Goal: Task Accomplishment & Management: Manage account settings

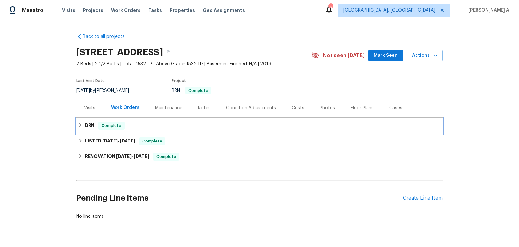
click at [207, 123] on div "BRN Complete" at bounding box center [259, 126] width 363 height 8
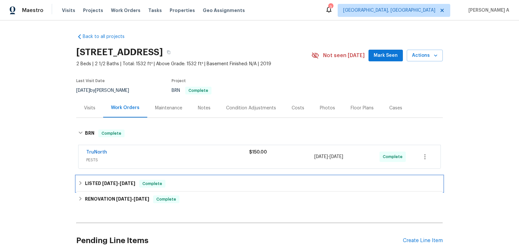
click at [147, 178] on div "LISTED 8/14/25 - 8/27/25 Complete" at bounding box center [259, 184] width 367 height 16
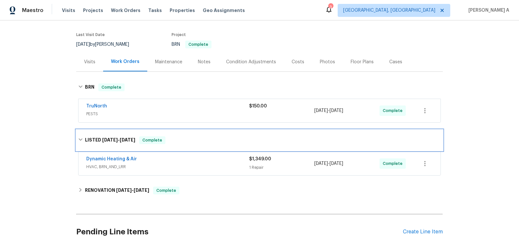
scroll to position [61, 0]
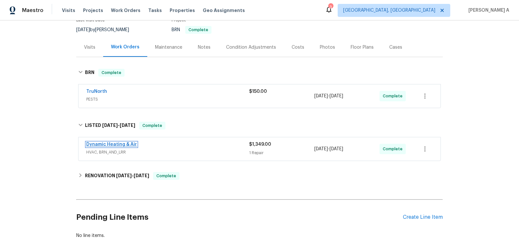
click at [116, 143] on link "Dynamic Heating & Air" at bounding box center [111, 144] width 51 height 5
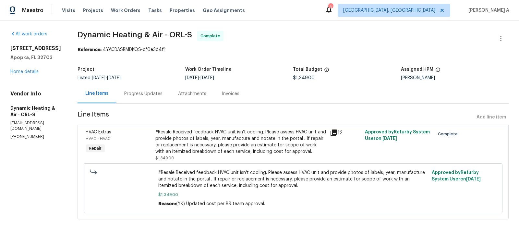
click at [134, 95] on div "Progress Updates" at bounding box center [143, 94] width 38 height 6
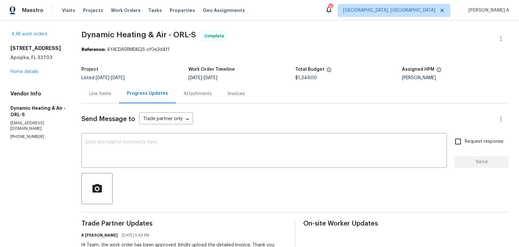
click at [105, 96] on div "Line Items" at bounding box center [100, 94] width 22 height 6
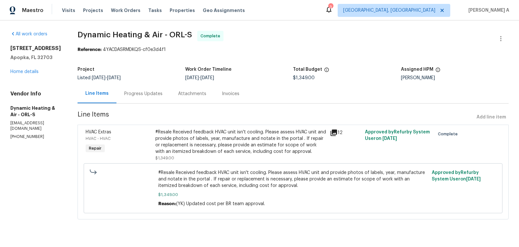
click at [212, 147] on div "#Resale Received feedback HVAC unit isn't cooling. Please assess HVAC unit and …" at bounding box center [240, 142] width 171 height 26
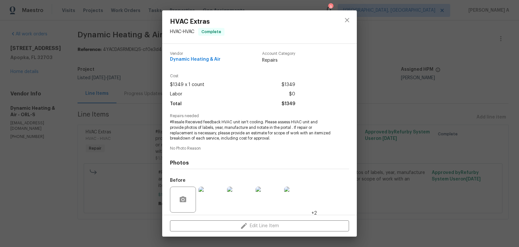
click at [222, 119] on div "Repairs needed #Resale Received feedback HVAC unit isn't cooling. Please assess…" at bounding box center [259, 127] width 179 height 27
click at [223, 126] on span "#Resale Received feedback HVAC unit isn't cooling. Please assess HVAC unit and …" at bounding box center [250, 130] width 161 height 22
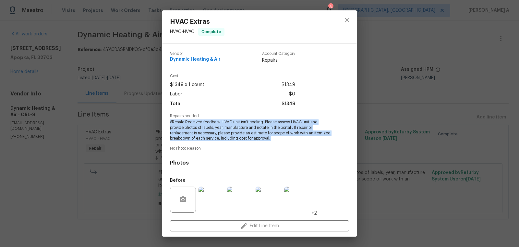
click at [223, 126] on span "#Resale Received feedback HVAC unit isn't cooling. Please assess HVAC unit and …" at bounding box center [250, 130] width 161 height 22
copy span "#Resale Received feedback HVAC unit isn't cooling. Please assess HVAC unit and …"
click at [346, 20] on icon "close" at bounding box center [347, 20] width 8 height 8
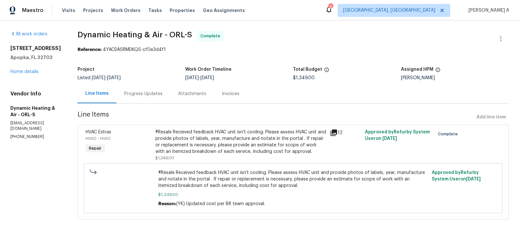
click at [143, 94] on div "Progress Updates" at bounding box center [143, 94] width 38 height 6
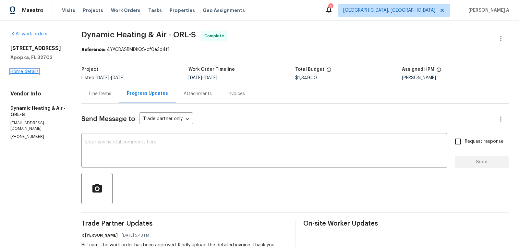
click at [29, 72] on link "Home details" at bounding box center [24, 71] width 28 height 5
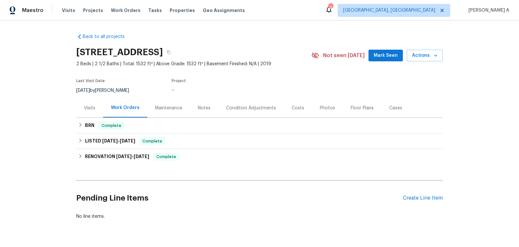
scroll to position [16, 0]
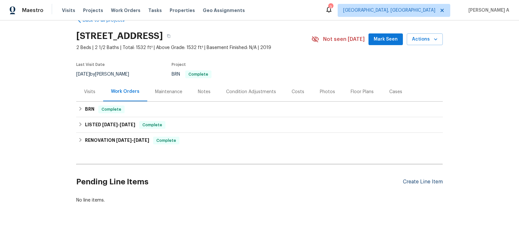
click at [422, 179] on div "Create Line Item" at bounding box center [423, 182] width 40 height 6
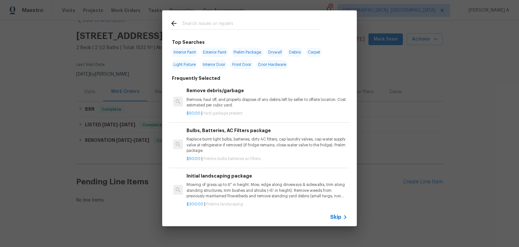
click at [343, 216] on icon at bounding box center [345, 217] width 8 height 8
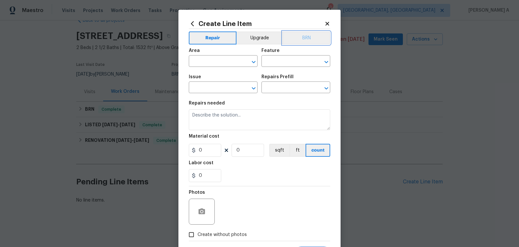
click at [315, 36] on button "BRN" at bounding box center [307, 37] width 48 height 13
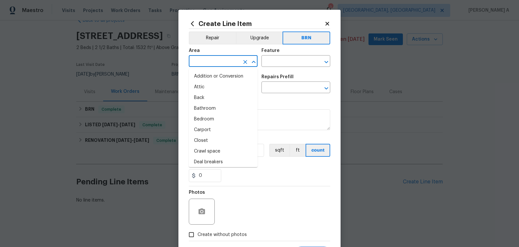
click at [204, 63] on input "text" at bounding box center [214, 62] width 51 height 10
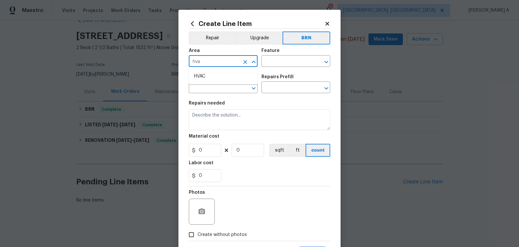
type input "hva"
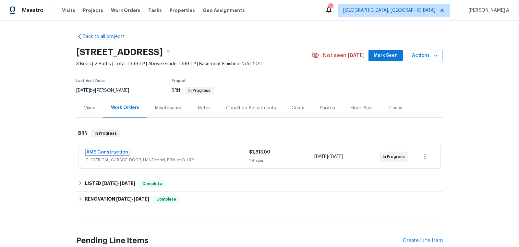
click at [112, 151] on link "AMS Construction" at bounding box center [107, 152] width 42 height 5
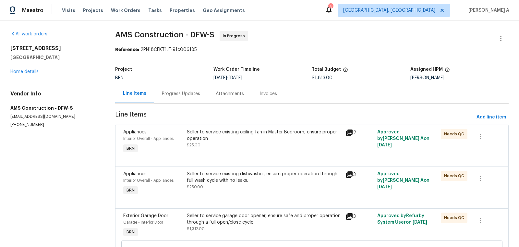
click at [172, 94] on div "Progress Updates" at bounding box center [181, 94] width 38 height 6
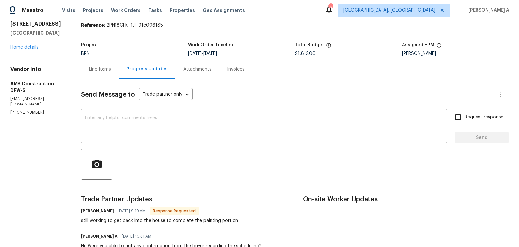
scroll to position [25, 0]
click at [199, 122] on textarea at bounding box center [264, 126] width 358 height 23
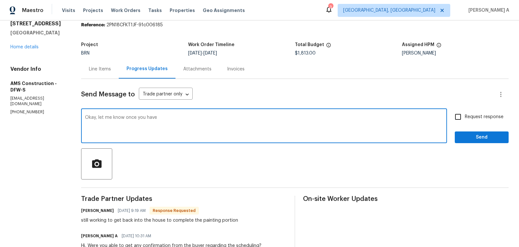
click at [0, 0] on qb-div "Add Punctuation have ." at bounding box center [0, 0] width 0 height 0
drag, startPoint x: 207, startPoint y: 118, endPoint x: 105, endPoint y: 117, distance: 101.6
click at [105, 117] on textarea "Okay, let me know once you get to" at bounding box center [264, 126] width 358 height 23
type textarea "Okay, let us know once you schedule with them. Thanks"
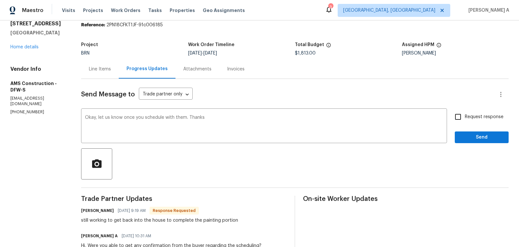
click at [466, 116] on span "Request response" at bounding box center [484, 117] width 39 height 7
click at [465, 116] on input "Request response" at bounding box center [458, 117] width 14 height 14
checkbox input "true"
click at [485, 135] on span "Send" at bounding box center [481, 137] width 43 height 8
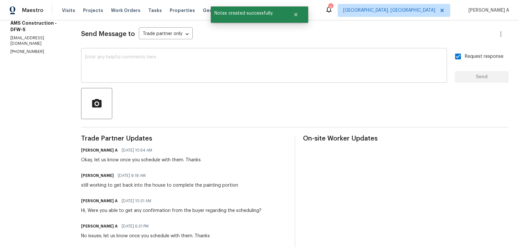
scroll to position [0, 0]
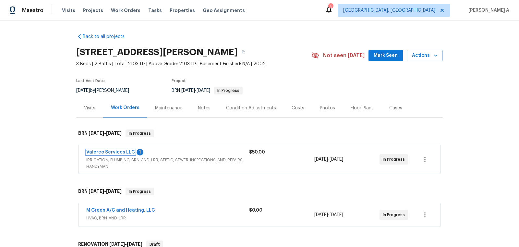
click at [116, 152] on link "Valereo Services LLC" at bounding box center [110, 152] width 49 height 5
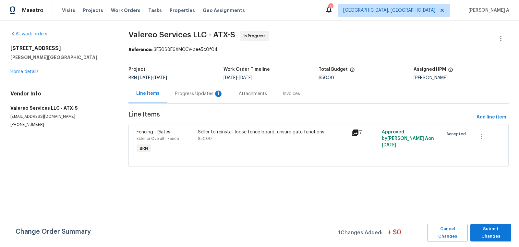
click at [186, 90] on div "Progress Updates 1" at bounding box center [199, 93] width 64 height 19
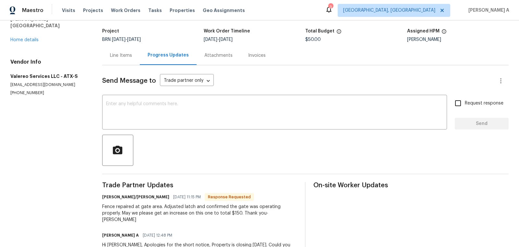
scroll to position [39, 0]
click at [239, 213] on div "Fence repaired at gate area. Adjusted latch and confirmed the gate was operatin…" at bounding box center [199, 212] width 195 height 19
copy div "150"
click at [123, 55] on div "Line Items" at bounding box center [121, 54] width 22 height 6
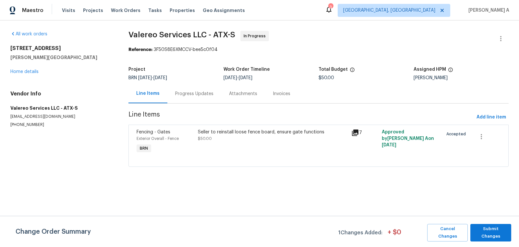
click at [251, 139] on div "Seller to reinstall loose fence board, ensure gate functions $50.00" at bounding box center [273, 135] width 150 height 13
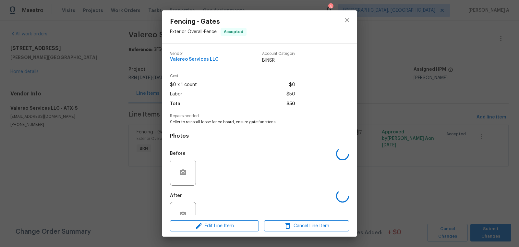
scroll to position [19, 0]
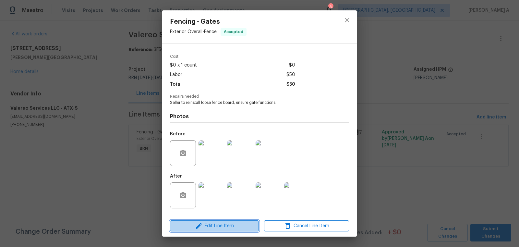
click at [211, 228] on span "Edit Line Item" at bounding box center [214, 226] width 85 height 8
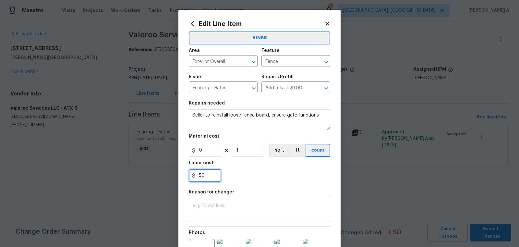
drag, startPoint x: 209, startPoint y: 172, endPoint x: 184, endPoint y: 172, distance: 25.0
click at [184, 172] on div "Edit Line Item BINSR Area Exterior Overall ​ Feature Fence ​ Issue Fencing - Ga…" at bounding box center [259, 163] width 162 height 307
paste input "1"
type input "150"
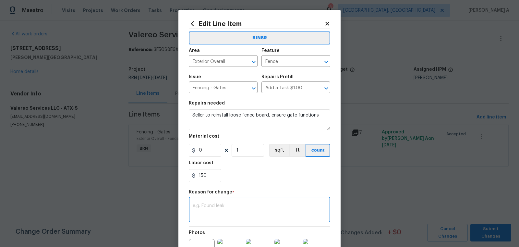
click at [217, 203] on textarea at bounding box center [260, 210] width 134 height 14
type textarea "I"
click at [255, 207] on textarea at bounding box center [260, 210] width 134 height 14
paste textarea "(AK) Updated per vendors final cost."
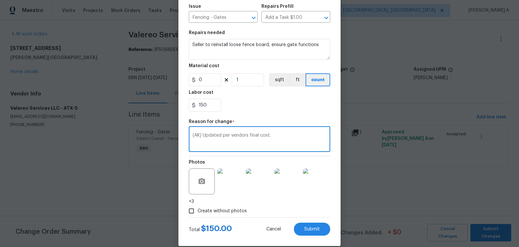
scroll to position [79, 0]
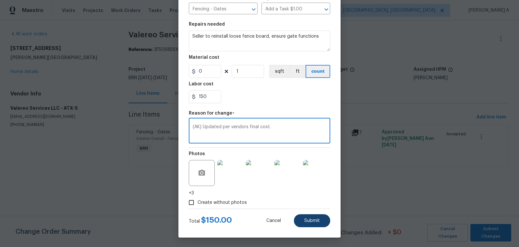
type textarea "(AK) Updated per vendors final cost."
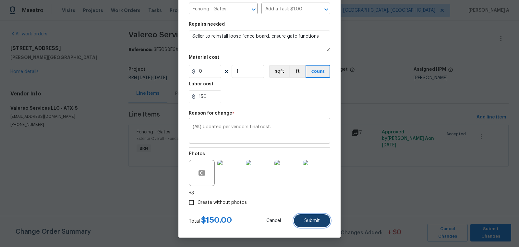
click at [322, 220] on button "Submit" at bounding box center [312, 220] width 36 height 13
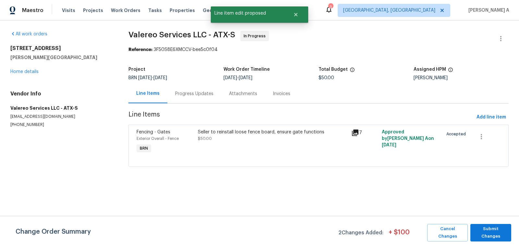
scroll to position [0, 0]
click at [483, 228] on span "Submit Changes" at bounding box center [491, 232] width 34 height 15
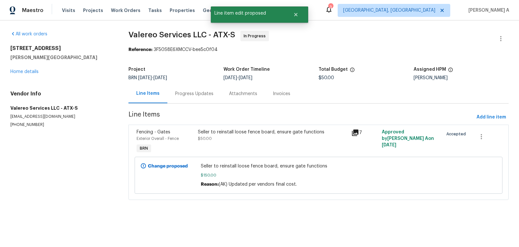
click at [190, 95] on div "Progress Updates" at bounding box center [194, 94] width 38 height 6
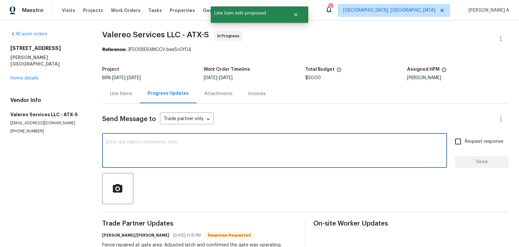
click at [199, 160] on textarea at bounding box center [274, 151] width 337 height 23
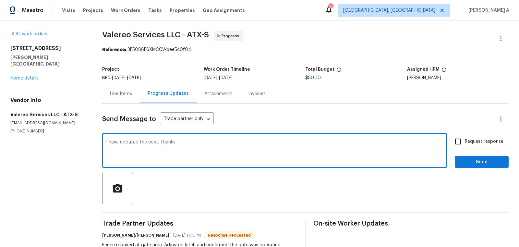
type textarea "I have updated the cost. Thanks"
click at [458, 143] on input "Request response" at bounding box center [458, 142] width 14 height 14
checkbox input "true"
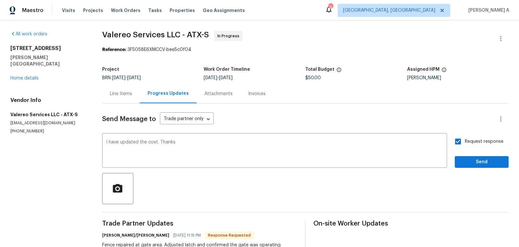
click at [467, 155] on div "Request response Send" at bounding box center [482, 151] width 54 height 33
click at [467, 160] on span "Send" at bounding box center [481, 162] width 43 height 8
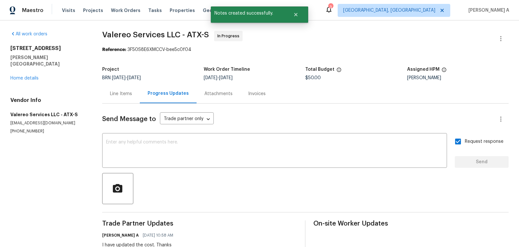
click at [129, 93] on div "Line Items" at bounding box center [121, 94] width 22 height 6
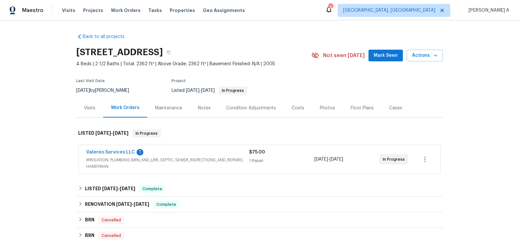
scroll to position [21, 0]
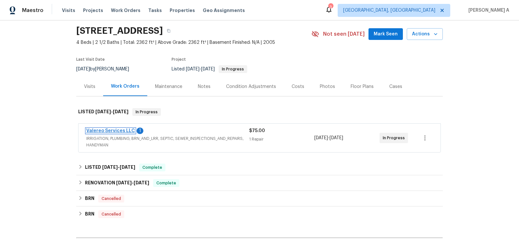
click at [122, 130] on link "Valereo Services LLC" at bounding box center [110, 131] width 49 height 5
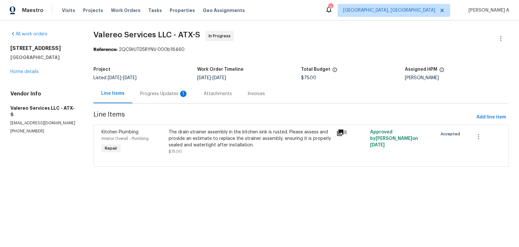
click at [165, 97] on div "Progress Updates 1" at bounding box center [164, 93] width 64 height 19
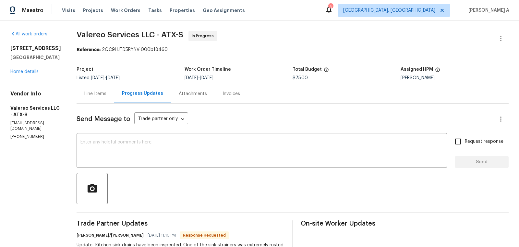
click at [91, 93] on div "Line Items" at bounding box center [95, 94] width 22 height 6
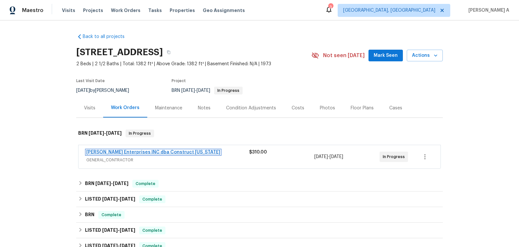
click at [121, 153] on link "Strick Enterprises INC dba Construct Ohio" at bounding box center [153, 152] width 134 height 5
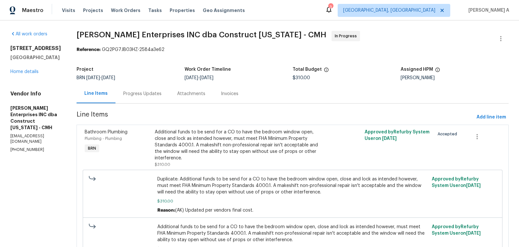
click at [159, 92] on div "Progress Updates" at bounding box center [142, 94] width 38 height 6
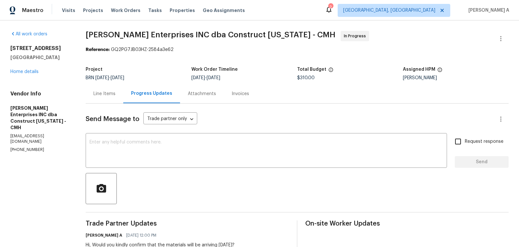
click at [105, 102] on div "Line Items" at bounding box center [105, 93] width 38 height 19
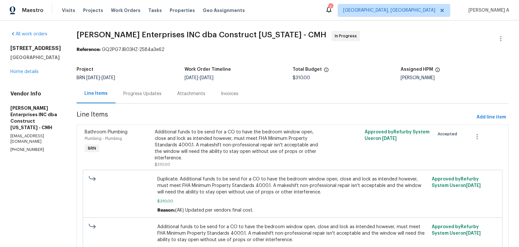
click at [140, 89] on div "Progress Updates" at bounding box center [143, 93] width 54 height 19
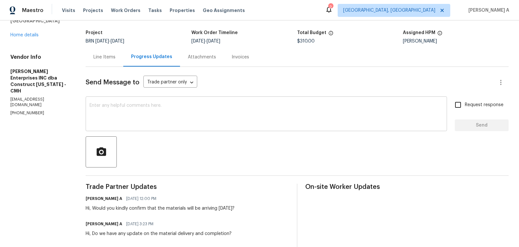
scroll to position [36, 0]
click at [113, 110] on textarea at bounding box center [267, 115] width 354 height 23
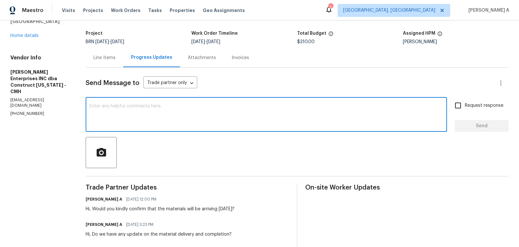
click at [113, 110] on textarea at bounding box center [267, 115] width 354 height 23
paste textarea "Could you please confirm if everything is on track for completion today as plan…"
click at [126, 106] on textarea "Hi, Could you please confirm if everything is on track for completion today as …" at bounding box center [267, 115] width 354 height 23
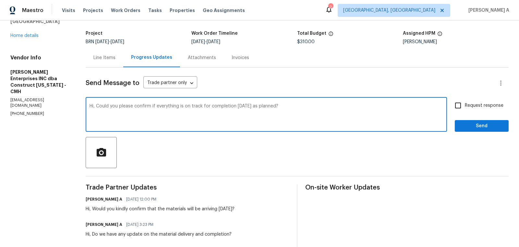
click at [0, 0] on icon "Paraphrase text" at bounding box center [0, 0] width 0 height 0
click at [0, 0] on icon "Text is too long. Try paraphrasing shorter sections." at bounding box center [0, 0] width 0 height 0
click at [0, 0] on div "Could you please confirm that everything is on track for completion today, as p…" at bounding box center [0, 0] width 0 height 0
click at [261, 107] on textarea "Hi, Could you please confirm that everything is on track for completion today, …" at bounding box center [267, 115] width 354 height 23
drag, startPoint x: 256, startPoint y: 106, endPoint x: 281, endPoint y: 106, distance: 24.7
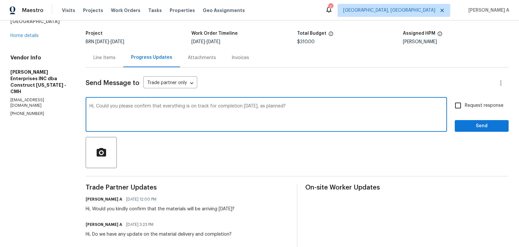
click at [281, 106] on textarea "Hi, Could you please confirm that everything is on track for completion today, …" at bounding box center [267, 115] width 354 height 23
type textarea "Hi, Could you please confirm that everything is on track for completion today?"
click at [453, 105] on input "Request response" at bounding box center [458, 106] width 14 height 14
checkbox input "true"
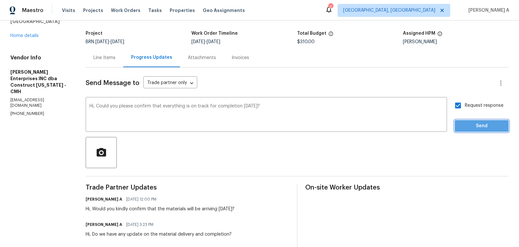
click at [483, 127] on span "Send" at bounding box center [481, 126] width 43 height 8
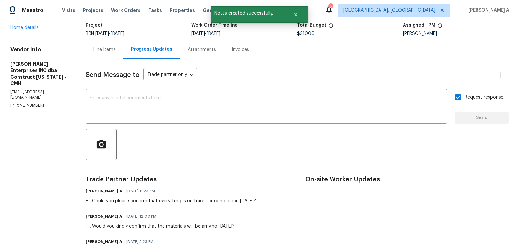
scroll to position [0, 0]
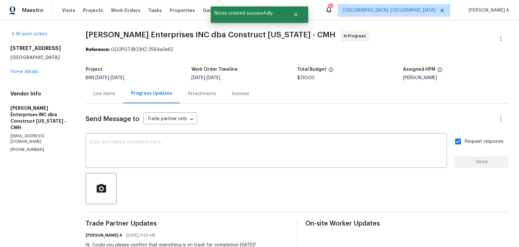
click at [105, 98] on div "Line Items" at bounding box center [105, 93] width 38 height 19
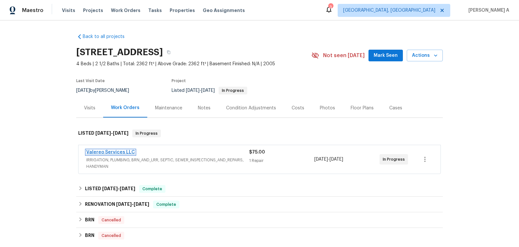
click at [120, 152] on link "Valereo Services LLC" at bounding box center [110, 152] width 49 height 5
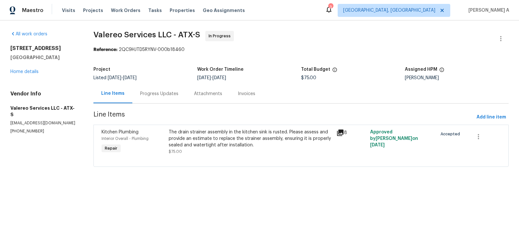
click at [162, 99] on div "Progress Updates" at bounding box center [159, 93] width 54 height 19
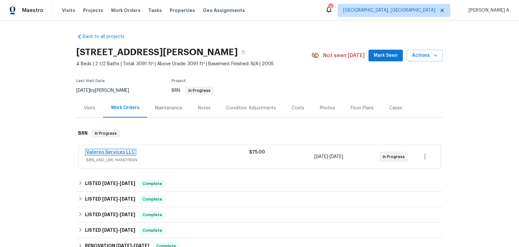
click at [105, 153] on link "Valereo Services LLC" at bounding box center [110, 152] width 49 height 5
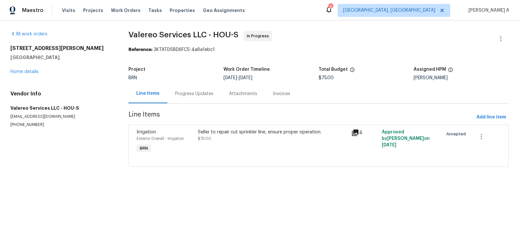
click at [183, 93] on div "Progress Updates" at bounding box center [194, 94] width 38 height 6
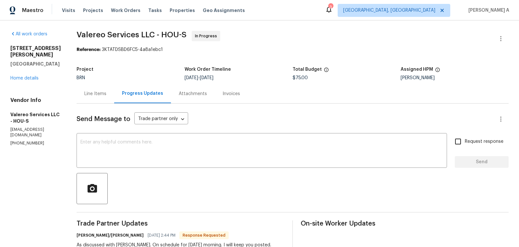
click at [97, 97] on div "Line Items" at bounding box center [95, 94] width 22 height 6
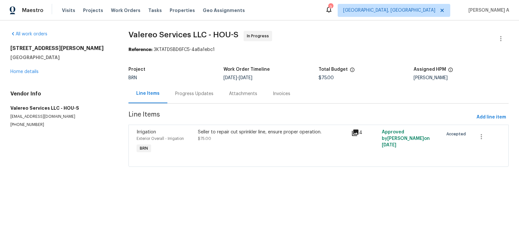
click at [204, 95] on div "Progress Updates" at bounding box center [194, 94] width 38 height 6
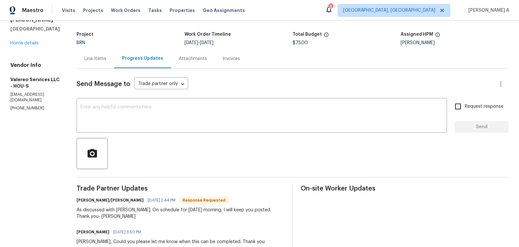
scroll to position [12, 0]
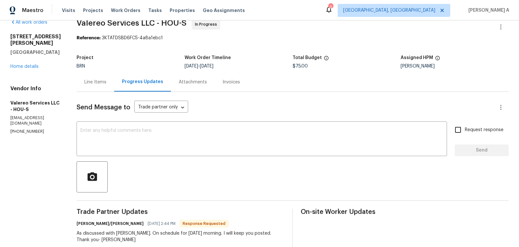
click at [93, 82] on div "Line Items" at bounding box center [95, 82] width 22 height 6
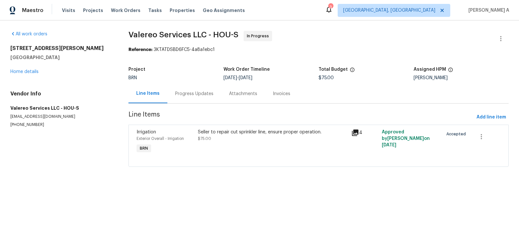
click at [198, 95] on div "Progress Updates" at bounding box center [194, 94] width 38 height 6
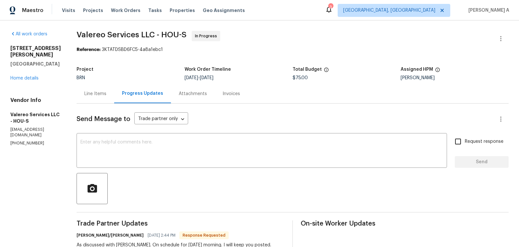
click at [94, 97] on div "Line Items" at bounding box center [96, 93] width 38 height 19
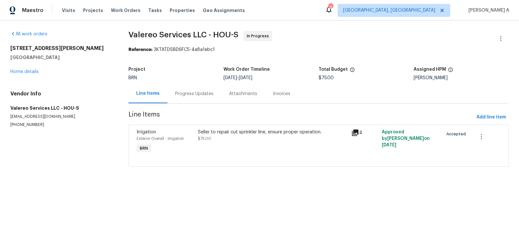
click at [185, 90] on div "Progress Updates" at bounding box center [194, 93] width 54 height 19
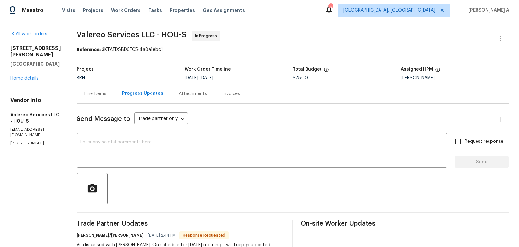
click at [91, 91] on div "Line Items" at bounding box center [95, 94] width 22 height 6
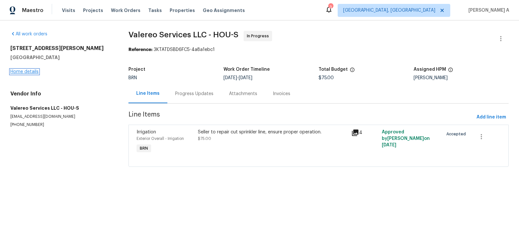
click at [38, 71] on link "Home details" at bounding box center [24, 71] width 28 height 5
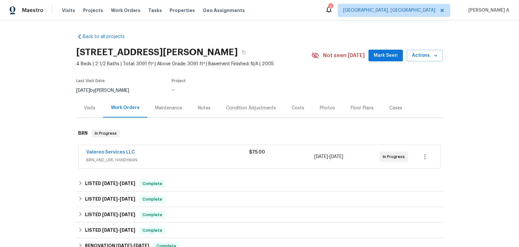
scroll to position [75, 0]
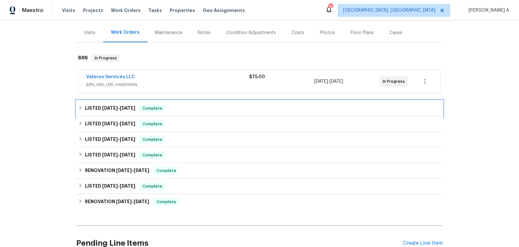
click at [142, 107] on div "LISTED 8/20/25 - 8/25/25 Complete" at bounding box center [259, 108] width 363 height 8
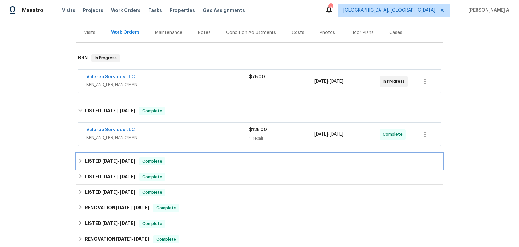
click at [154, 161] on span "Complete" at bounding box center [152, 161] width 25 height 6
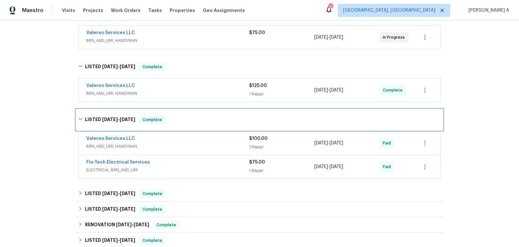
scroll to position [142, 0]
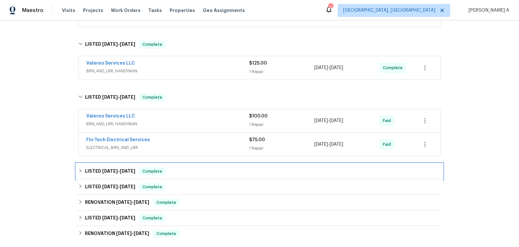
click at [152, 171] on span "Complete" at bounding box center [152, 171] width 25 height 6
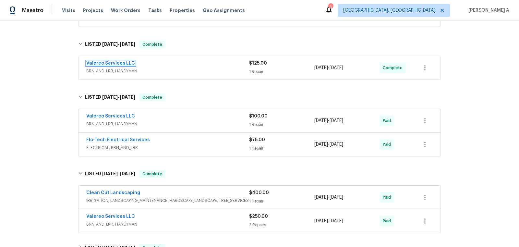
click at [115, 63] on link "Valereo Services LLC" at bounding box center [110, 63] width 49 height 5
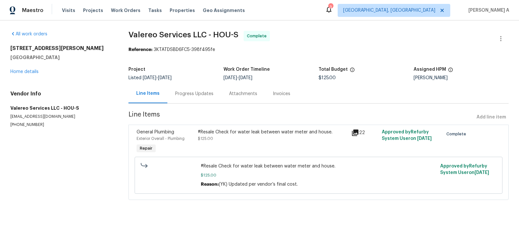
click at [175, 93] on div "Progress Updates" at bounding box center [194, 94] width 38 height 6
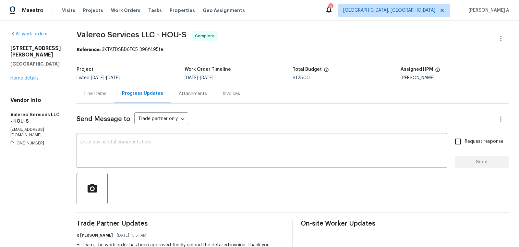
click at [92, 93] on div "Line Items" at bounding box center [95, 94] width 22 height 6
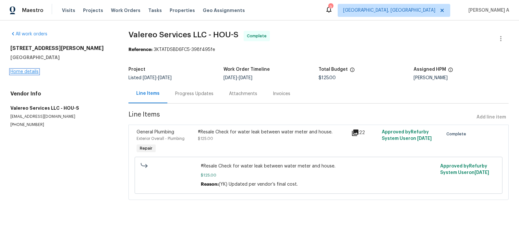
click at [24, 72] on link "Home details" at bounding box center [24, 71] width 28 height 5
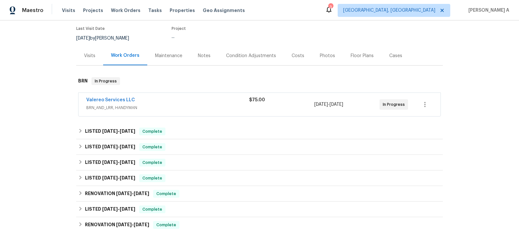
scroll to position [66, 0]
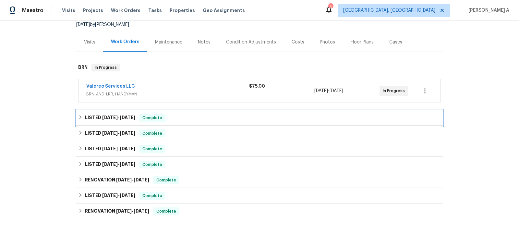
click at [133, 115] on span "8/25/25" at bounding box center [128, 117] width 16 height 5
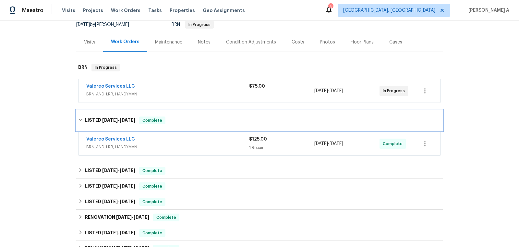
click at [238, 118] on div "LISTED 8/20/25 - 8/25/25 Complete" at bounding box center [259, 121] width 363 height 8
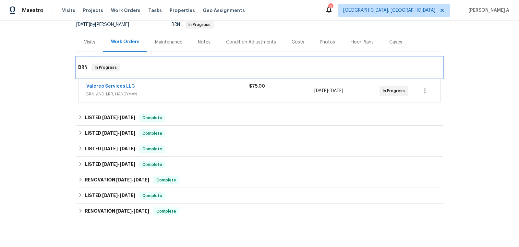
click at [190, 62] on div "BRN In Progress" at bounding box center [259, 67] width 367 height 21
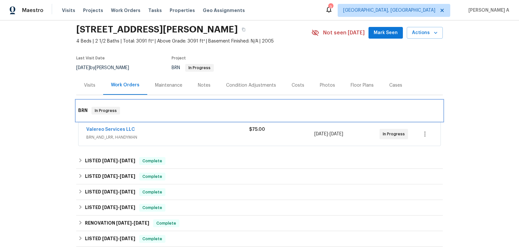
scroll to position [31, 0]
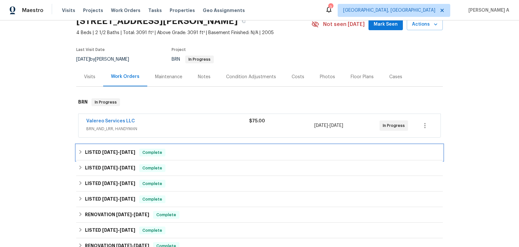
click at [141, 154] on div "LISTED 8/20/25 - 8/25/25 Complete" at bounding box center [259, 153] width 363 height 8
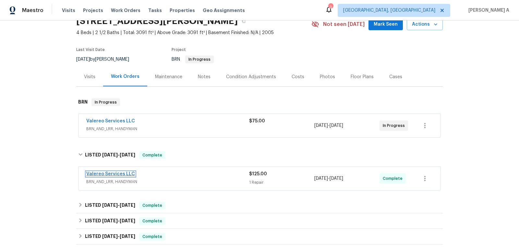
click at [121, 173] on link "Valereo Services LLC" at bounding box center [110, 174] width 49 height 5
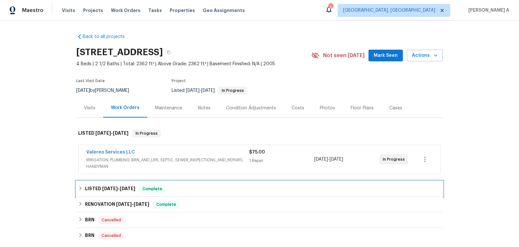
click at [155, 190] on span "Complete" at bounding box center [152, 189] width 25 height 6
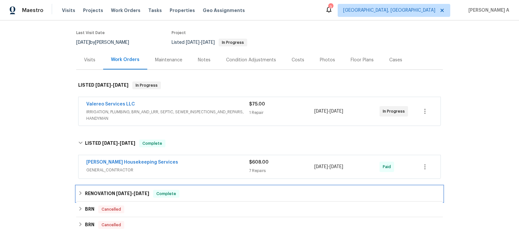
click at [135, 192] on span "1/15/25 - 2/5/25" at bounding box center [132, 193] width 33 height 5
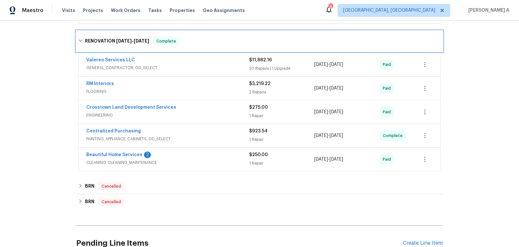
scroll to position [165, 0]
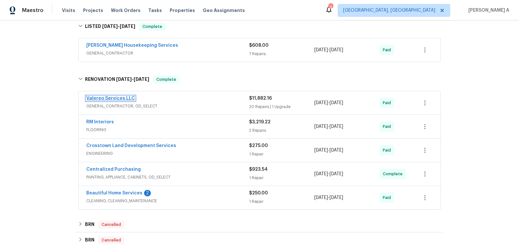
click at [107, 96] on link "Valereo Services LLC" at bounding box center [110, 98] width 49 height 5
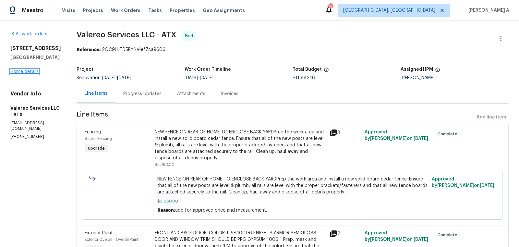
click at [28, 74] on link "Home details" at bounding box center [24, 71] width 28 height 5
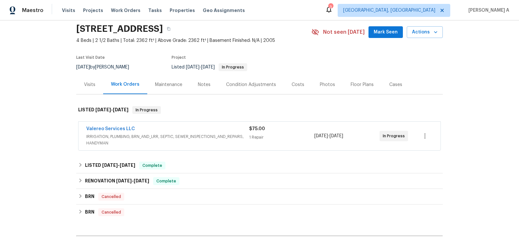
scroll to position [24, 0]
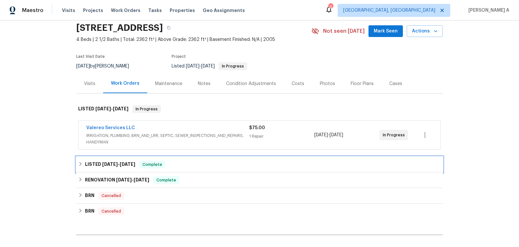
click at [163, 165] on span "Complete" at bounding box center [152, 164] width 25 height 6
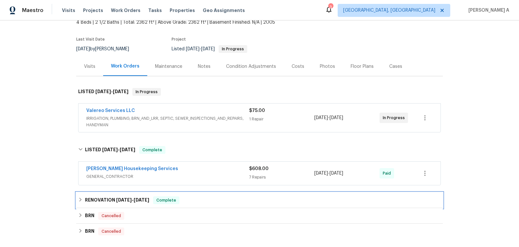
click at [164, 198] on span "Complete" at bounding box center [166, 200] width 25 height 6
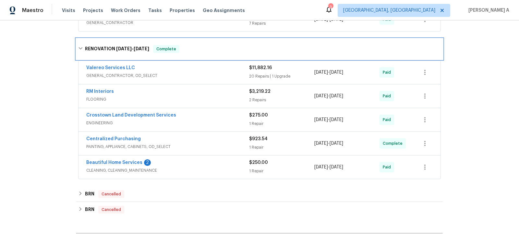
scroll to position [196, 0]
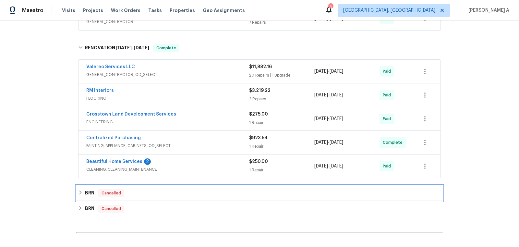
click at [151, 189] on div "BRN Cancelled" at bounding box center [259, 193] width 363 height 8
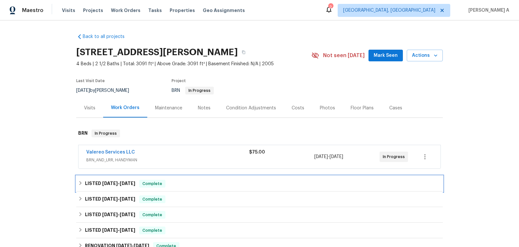
click at [150, 177] on div "LISTED [DATE] - [DATE] Complete" at bounding box center [259, 184] width 367 height 16
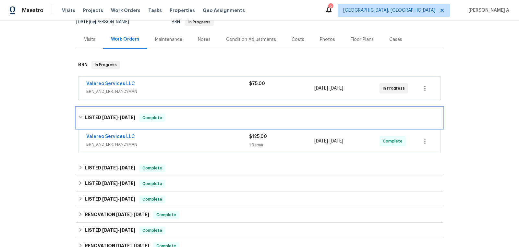
scroll to position [87, 0]
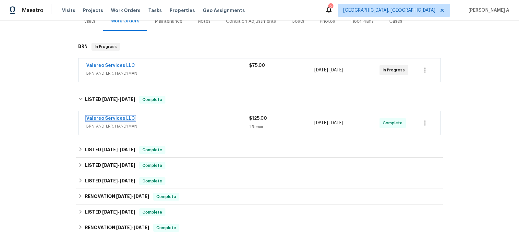
click at [116, 117] on link "Valereo Services LLC" at bounding box center [110, 118] width 49 height 5
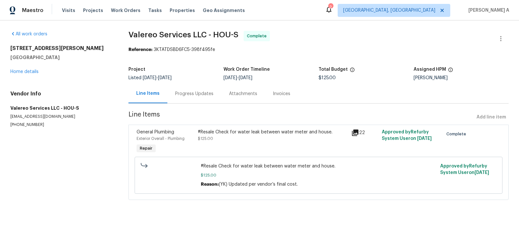
click at [179, 94] on div "Progress Updates" at bounding box center [194, 94] width 38 height 6
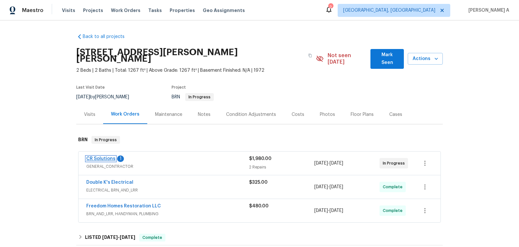
click at [105, 156] on link "CR Solutions" at bounding box center [100, 158] width 29 height 5
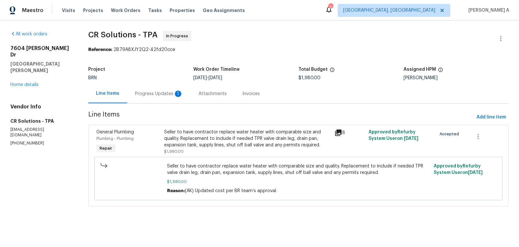
click at [160, 94] on div "Progress Updates 1" at bounding box center [159, 94] width 48 height 6
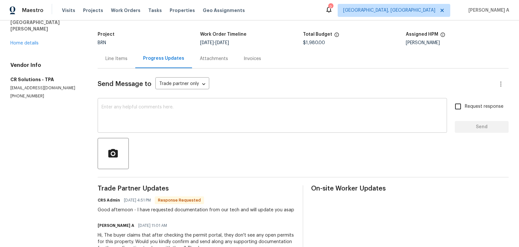
scroll to position [36, 0]
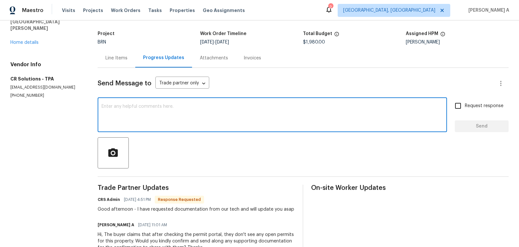
click at [233, 114] on textarea at bounding box center [273, 115] width 342 height 23
type textarea "Thank you!"
click at [477, 109] on span "Request response" at bounding box center [484, 106] width 39 height 7
click at [465, 109] on input "Request response" at bounding box center [458, 106] width 14 height 14
checkbox input "true"
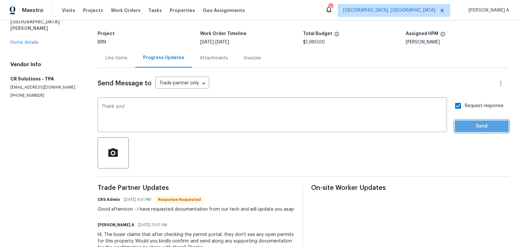
click at [484, 127] on span "Send" at bounding box center [481, 126] width 43 height 8
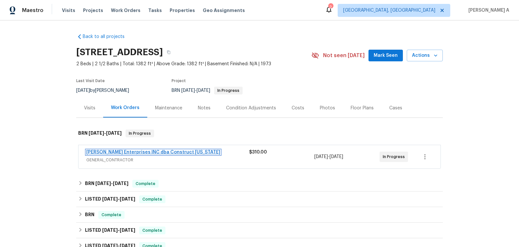
click at [146, 152] on link "Strick Enterprises INC dba Construct Ohio" at bounding box center [153, 152] width 134 height 5
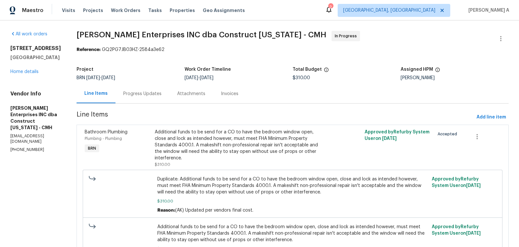
click at [30, 147] on p "(614) 591-4777" at bounding box center [35, 150] width 51 height 6
copy p "(614) 591-4777"
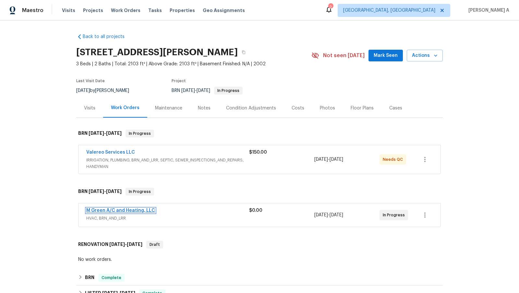
click at [103, 209] on link "M Green A/C and Heating, LLC" at bounding box center [120, 210] width 69 height 5
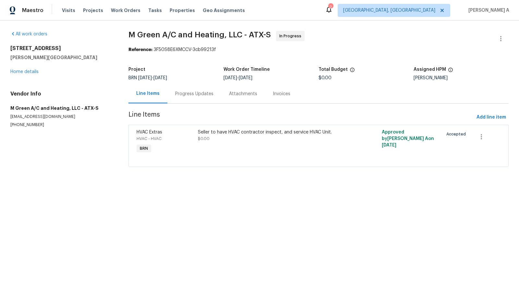
click at [173, 91] on div "Progress Updates" at bounding box center [194, 93] width 54 height 19
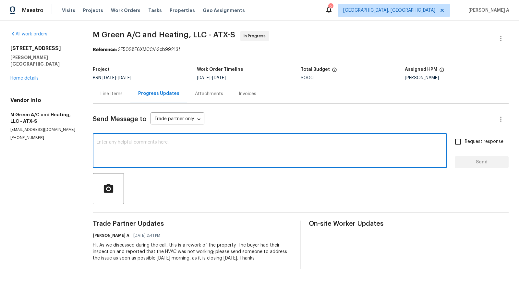
click at [205, 148] on textarea at bounding box center [270, 151] width 347 height 23
type textarea "Hi, May I know the status of the repairs?"
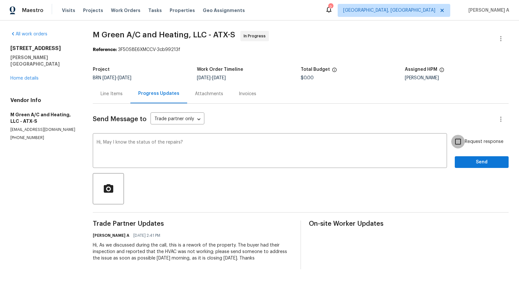
click at [465, 140] on input "Request response" at bounding box center [458, 142] width 14 height 14
checkbox input "true"
click at [484, 161] on span "Send" at bounding box center [481, 162] width 43 height 8
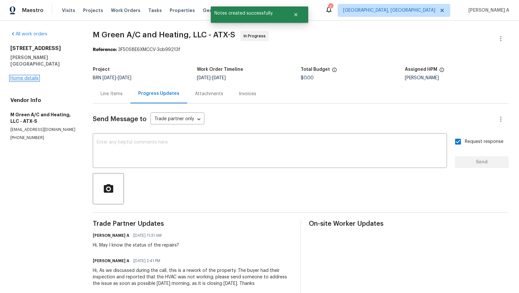
click at [31, 76] on link "Home details" at bounding box center [24, 78] width 28 height 5
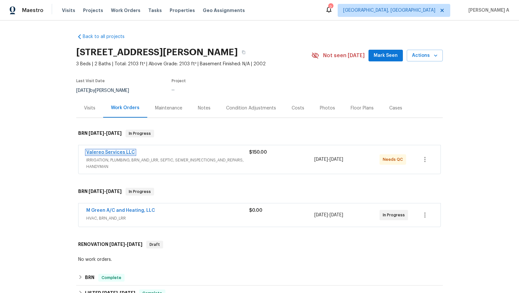
click at [112, 150] on link "Valereo Services LLC" at bounding box center [110, 152] width 49 height 5
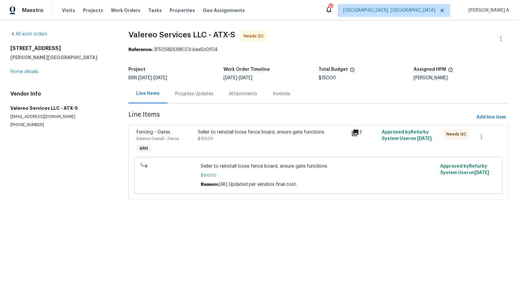
click at [184, 92] on div "Progress Updates" at bounding box center [194, 94] width 38 height 6
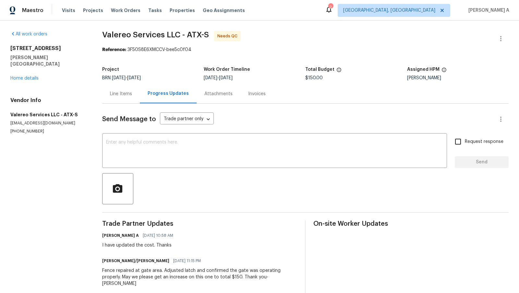
click at [111, 85] on div "Line Items" at bounding box center [121, 93] width 38 height 19
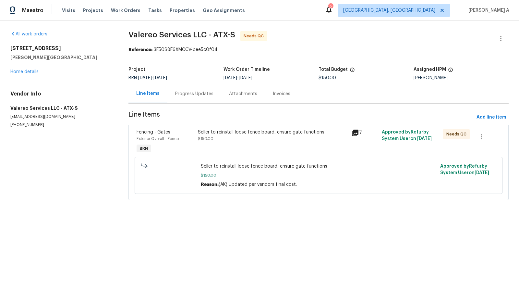
click at [269, 140] on div "Seller to reinstall loose fence board, ensure gate functions $150.00" at bounding box center [273, 135] width 150 height 13
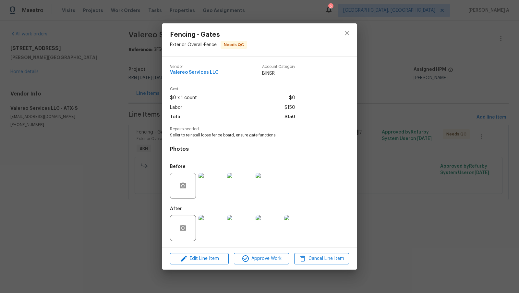
click at [213, 229] on img at bounding box center [212, 228] width 26 height 26
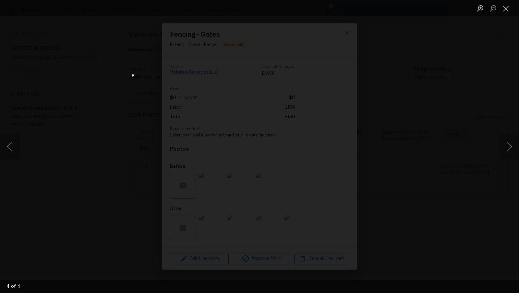
click at [507, 7] on button "Close lightbox" at bounding box center [506, 8] width 13 height 11
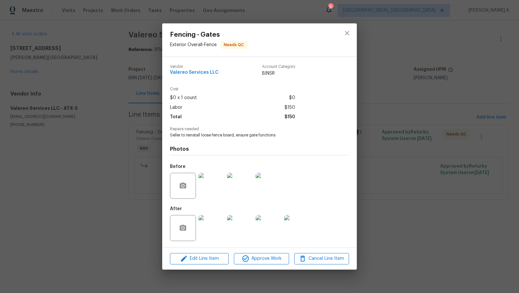
click at [214, 185] on img at bounding box center [212, 186] width 26 height 26
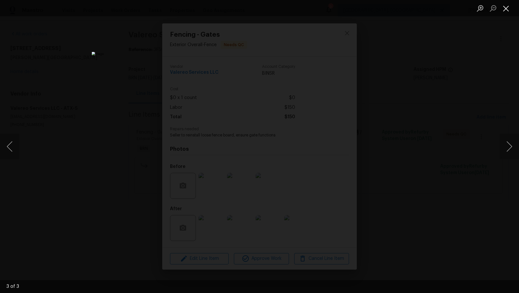
click at [505, 3] on button "Close lightbox" at bounding box center [506, 8] width 13 height 11
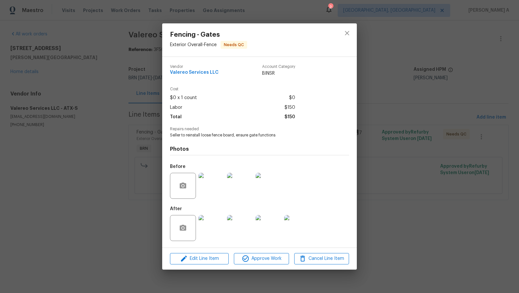
click at [358, 33] on div "Fencing - Gates Exterior Overall - Fence Needs QC Vendor Valereo Services LLC A…" at bounding box center [259, 146] width 519 height 293
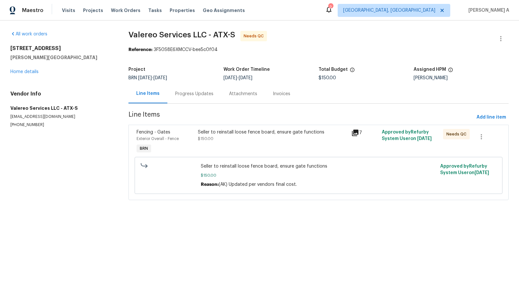
click at [190, 93] on div "Progress Updates" at bounding box center [194, 94] width 38 height 6
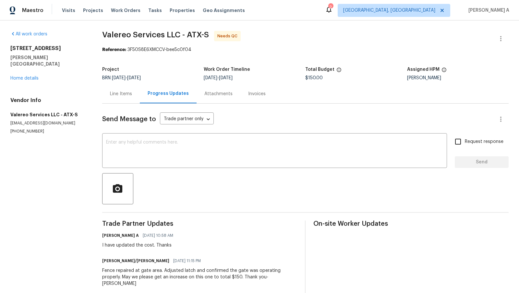
click at [124, 96] on div "Line Items" at bounding box center [121, 94] width 22 height 6
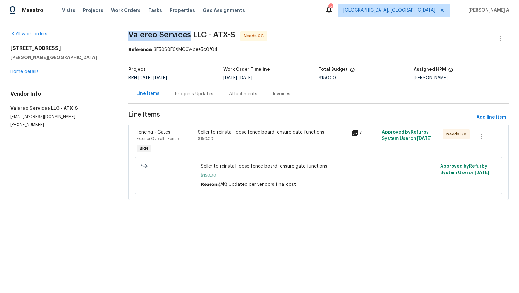
copy span "Valereo Services"
drag, startPoint x: 125, startPoint y: 33, endPoint x: 190, endPoint y: 32, distance: 64.3
click at [190, 32] on div "All work orders 126 Waterlily Way Hutto, TX 78634 Home details Vendor Info Vale…" at bounding box center [259, 119] width 519 height 198
click at [183, 96] on div "Progress Updates" at bounding box center [194, 94] width 38 height 6
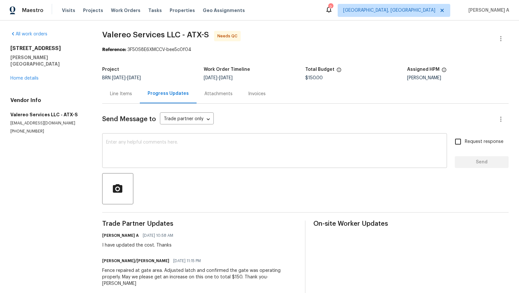
scroll to position [44, 0]
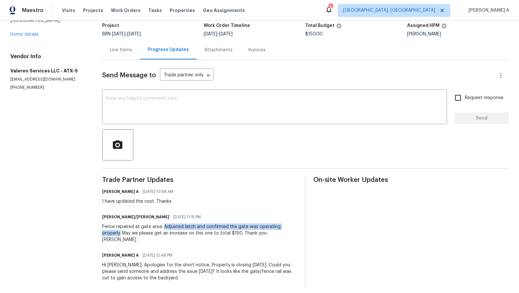
copy div "Adjusted latch and confirmed the gate was operating properly."
drag, startPoint x: 166, startPoint y: 226, endPoint x: 125, endPoint y: 232, distance: 41.9
click at [125, 232] on div "Fence repaired at gate area. Adjusted latch and confirmed the gate was operatin…" at bounding box center [199, 232] width 195 height 19
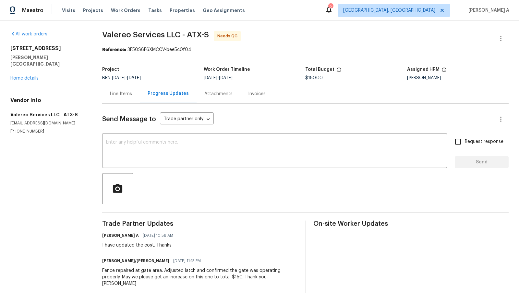
click at [118, 93] on div "Line Items" at bounding box center [121, 94] width 22 height 6
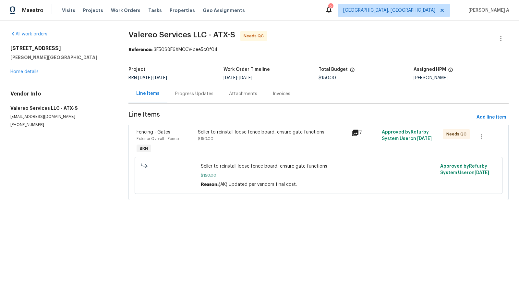
click at [262, 135] on div "Seller to reinstall loose fence board, ensure gate functions $150.00" at bounding box center [273, 135] width 150 height 13
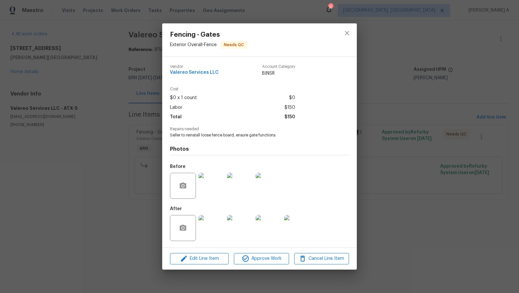
click at [206, 191] on img at bounding box center [212, 186] width 26 height 26
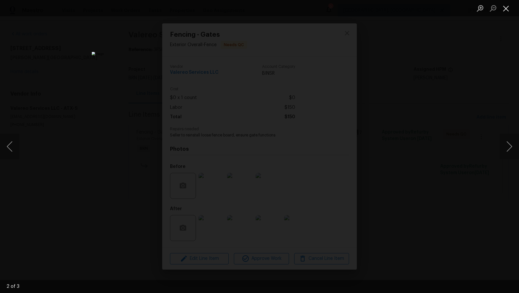
click at [506, 6] on button "Close lightbox" at bounding box center [506, 8] width 13 height 11
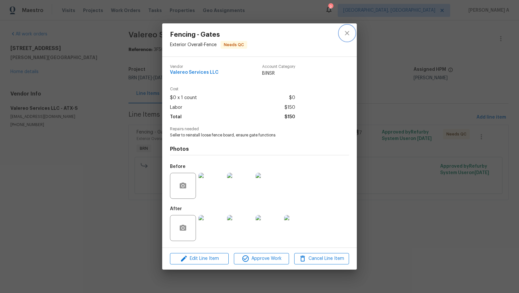
click at [348, 30] on icon "close" at bounding box center [347, 33] width 8 height 8
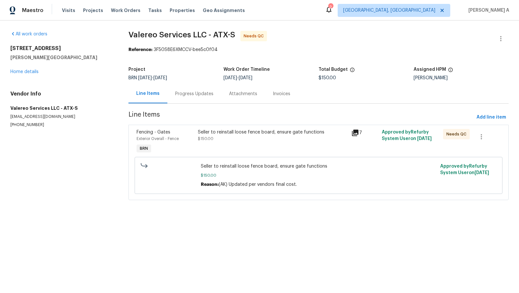
click at [241, 147] on div "Seller to reinstall loose fence board, ensure gate functions $150.00" at bounding box center [273, 142] width 154 height 30
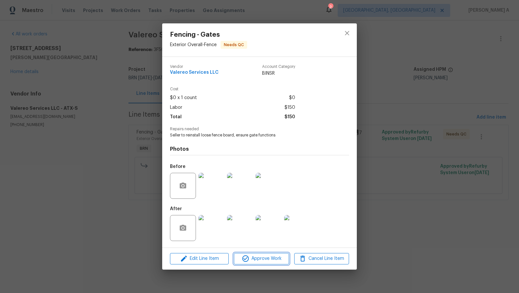
click at [269, 264] on button "Approve Work" at bounding box center [261, 258] width 55 height 11
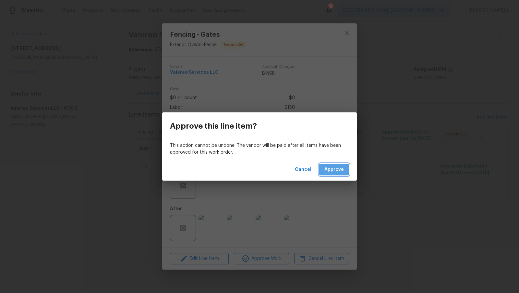
click at [334, 166] on span "Approve" at bounding box center [334, 170] width 19 height 8
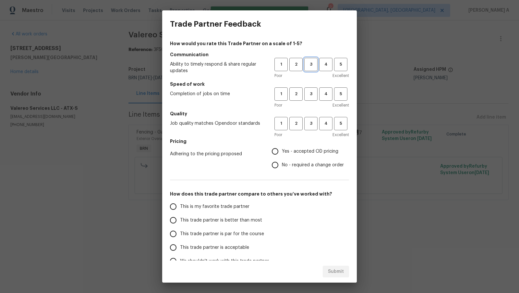
click at [312, 68] on span "3" at bounding box center [311, 64] width 12 height 7
click at [312, 100] on button "3" at bounding box center [310, 93] width 13 height 13
click at [311, 129] on button "3" at bounding box center [310, 123] width 13 height 13
click at [293, 153] on span "Yes - accepted OD pricing" at bounding box center [310, 151] width 56 height 7
click at [282, 153] on input "Yes - accepted OD pricing" at bounding box center [275, 151] width 14 height 14
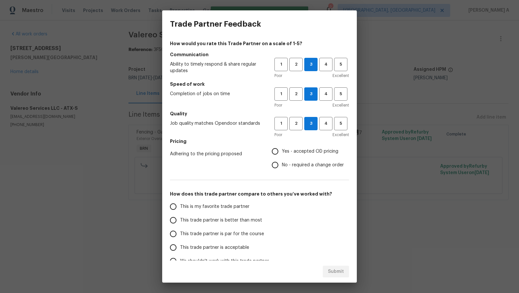
radio input "true"
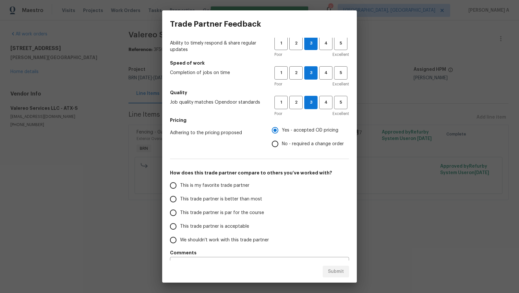
scroll to position [25, 0]
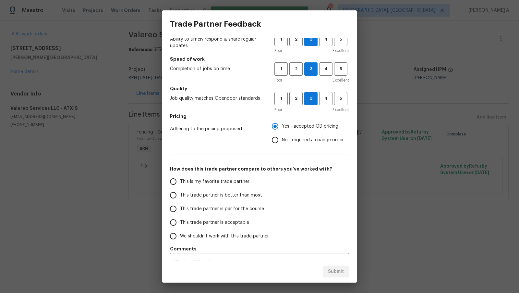
click at [224, 181] on span "This is my favorite trade partner" at bounding box center [214, 181] width 69 height 7
click at [180, 181] on input "This is my favorite trade partner" at bounding box center [173, 182] width 14 height 14
radio input "false"
click at [288, 143] on label "No - required a change order" at bounding box center [306, 140] width 76 height 14
click at [282, 143] on input "No - required a change order" at bounding box center [275, 140] width 14 height 14
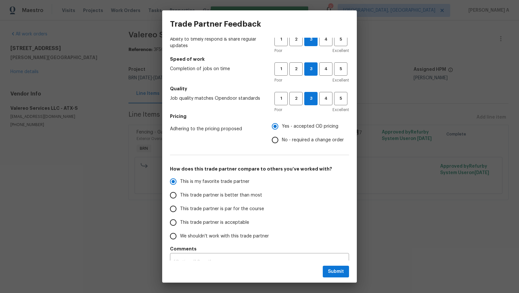
radio input "false"
radio input "true"
click at [333, 267] on span "Submit" at bounding box center [336, 271] width 16 height 8
radio input "false"
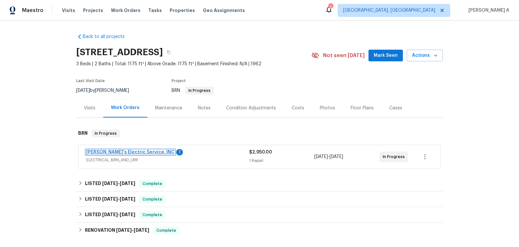
click at [131, 151] on link "[PERSON_NAME]'s Electric Service, INC" at bounding box center [130, 152] width 88 height 5
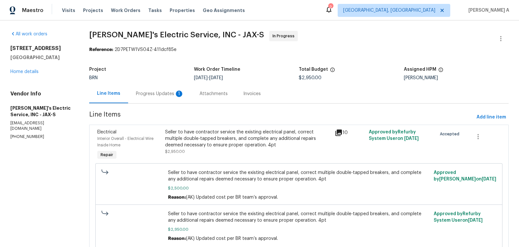
click at [163, 92] on div "Progress Updates 1" at bounding box center [160, 94] width 48 height 6
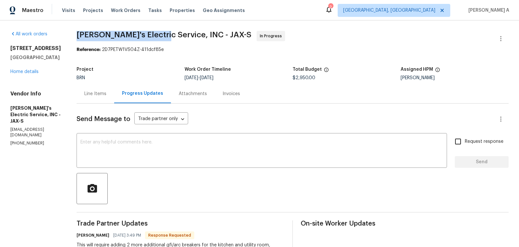
copy span "Jack's Electric Service"
drag, startPoint x: 68, startPoint y: 35, endPoint x: 150, endPoint y: 34, distance: 81.8
click at [88, 90] on div "Line Items" at bounding box center [96, 93] width 38 height 19
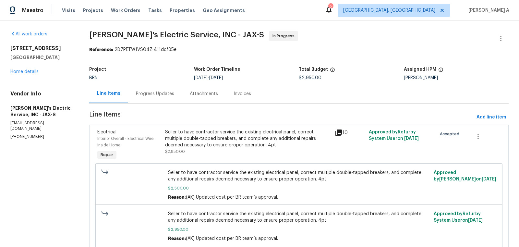
click at [226, 155] on div "Seller to have contractor service the existing electrical panel, correct multip…" at bounding box center [248, 145] width 170 height 36
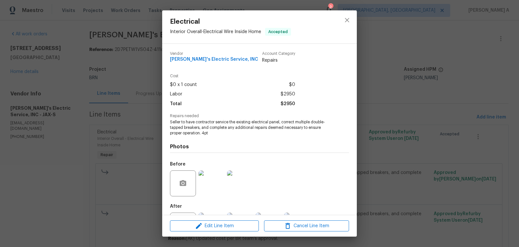
click at [214, 124] on span "Seller to have contractor service the existing electrical panel, correct multip…" at bounding box center [250, 127] width 161 height 16
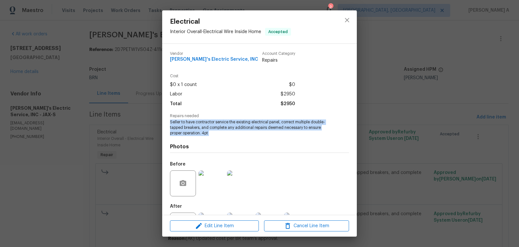
click at [214, 124] on span "Seller to have contractor service the existing electrical panel, correct multip…" at bounding box center [250, 127] width 161 height 16
copy span "Seller to have contractor service the existing electrical panel, correct multip…"
click at [342, 20] on button "close" at bounding box center [347, 20] width 16 height 16
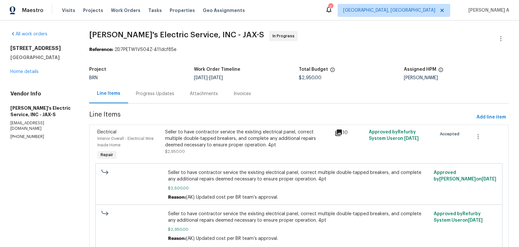
click at [160, 87] on div "Progress Updates" at bounding box center [155, 93] width 54 height 19
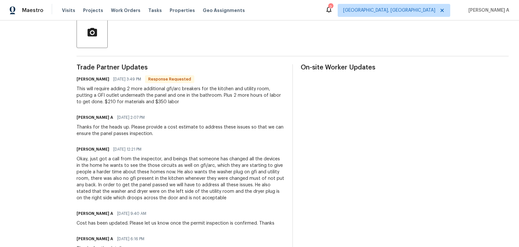
scroll to position [159, 0]
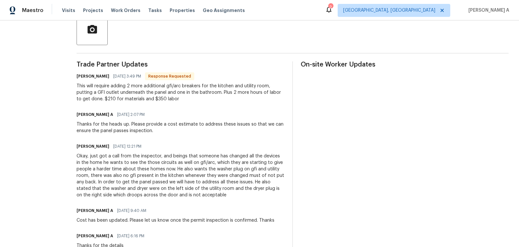
click at [152, 164] on div "Okay, just got a call from the inspector, and beings that someone has changed a…" at bounding box center [181, 175] width 208 height 45
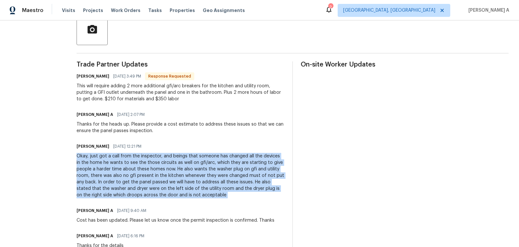
click at [152, 164] on div "Okay, just got a call from the inspector, and beings that someone has changed a…" at bounding box center [181, 175] width 208 height 45
copy div "Okay, just got a call from the inspector, and beings that someone has changed a…"
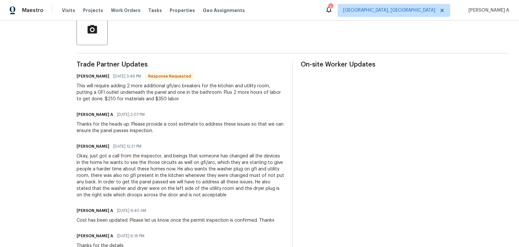
click at [131, 100] on div "This will require adding 2 more additional gfi/arc breakers for the kitchen and…" at bounding box center [181, 92] width 208 height 19
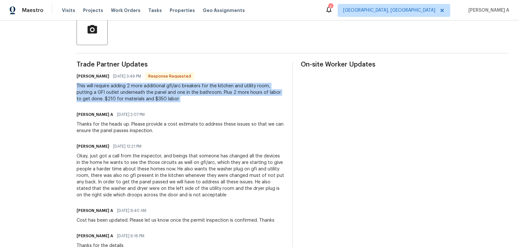
click at [131, 100] on div "This will require adding 2 more additional gfi/arc breakers for the kitchen and…" at bounding box center [181, 92] width 208 height 19
copy div "This will require adding 2 more additional gfi/arc breakers for the kitchen and…"
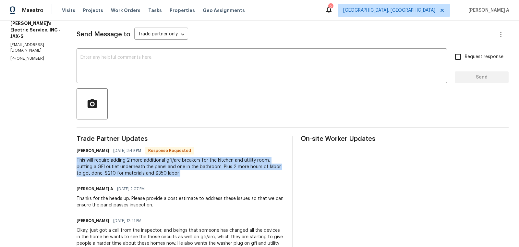
scroll to position [0, 0]
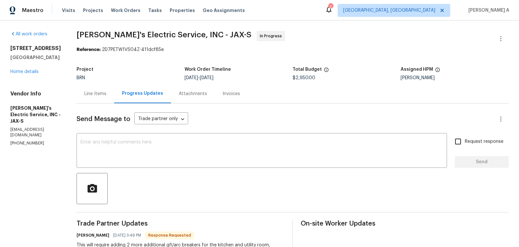
click at [294, 80] on span "$2,950.00" at bounding box center [304, 78] width 23 height 5
copy span "$2,950.00"
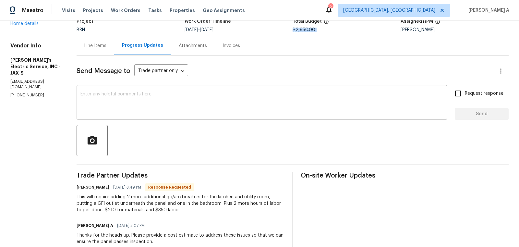
scroll to position [47, 0]
click at [84, 45] on div "Line Items" at bounding box center [95, 46] width 22 height 6
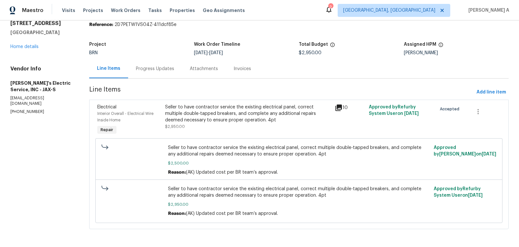
click at [228, 113] on div "Seller to have contractor service the existing electrical panel, correct multip…" at bounding box center [248, 113] width 166 height 19
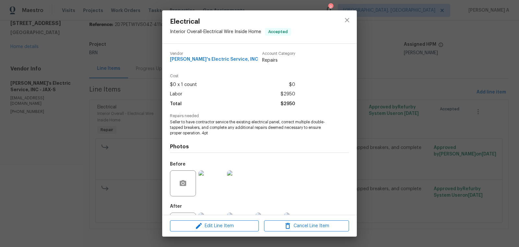
scroll to position [30, 0]
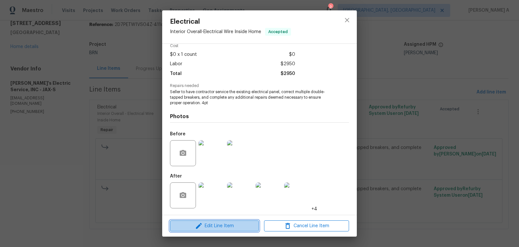
click at [226, 228] on span "Edit Line Item" at bounding box center [214, 226] width 85 height 8
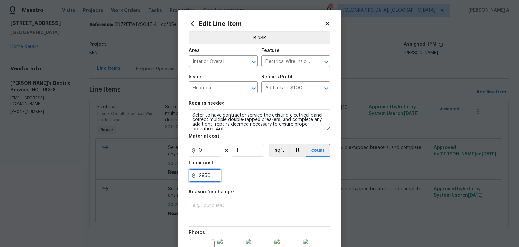
drag, startPoint x: 215, startPoint y: 175, endPoint x: 180, endPoint y: 176, distance: 34.7
click at [180, 176] on div "Edit Line Item BINSR Area Interior Overall ​ Feature Electrical Wire Inside Hom…" at bounding box center [259, 163] width 162 height 307
paste input "3195.0"
type input "3195"
drag, startPoint x: 212, startPoint y: 175, endPoint x: 200, endPoint y: 175, distance: 12.3
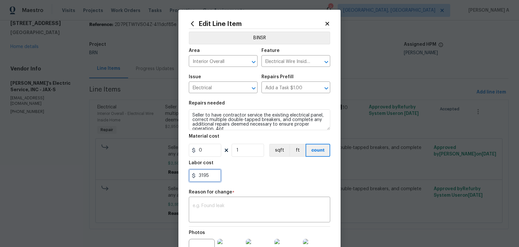
click at [200, 175] on input "3195" at bounding box center [205, 175] width 32 height 13
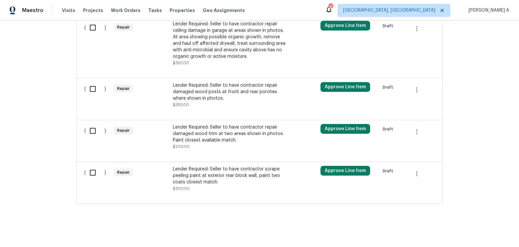
scroll to position [249, 0]
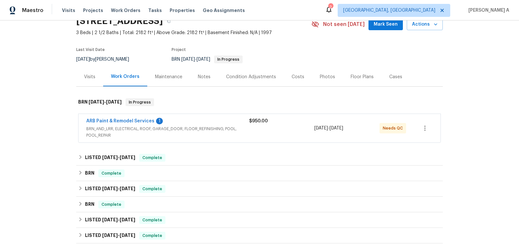
scroll to position [41, 0]
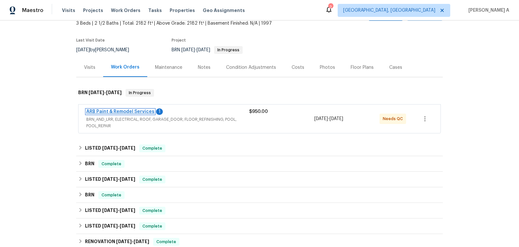
click at [112, 111] on link "ARB Paint & Remodel Services" at bounding box center [120, 111] width 68 height 5
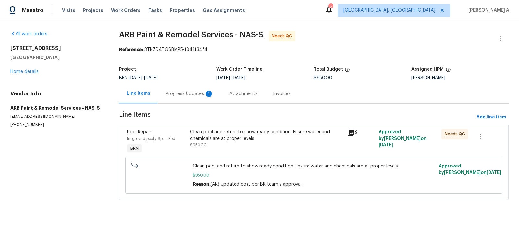
click at [181, 93] on div "Progress Updates 1" at bounding box center [190, 94] width 48 height 6
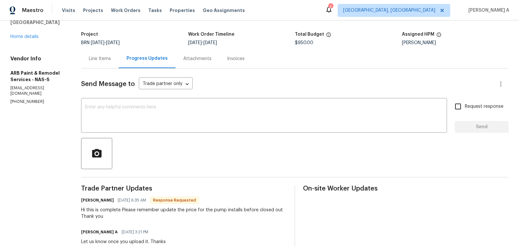
scroll to position [34, 0]
click at [99, 63] on div "Line Items" at bounding box center [100, 59] width 38 height 19
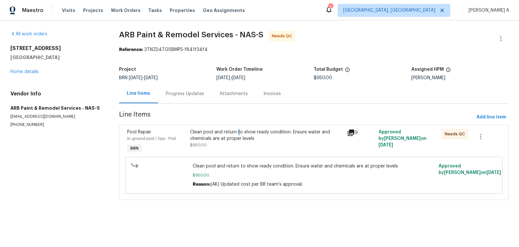
click at [238, 134] on div "Clean pool and return to show ready condition. Ensure water and chemicals are a…" at bounding box center [267, 135] width 154 height 13
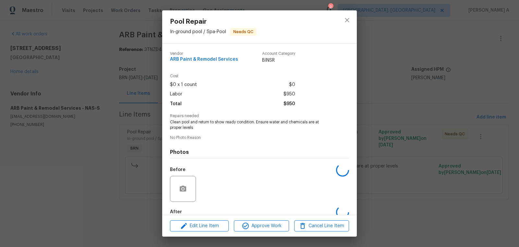
scroll to position [36, 0]
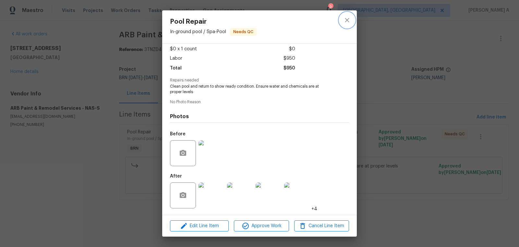
click at [347, 18] on icon "close" at bounding box center [347, 20] width 8 height 8
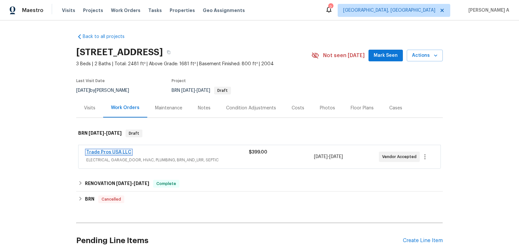
click at [117, 153] on link "Trade Pros USA LLC" at bounding box center [108, 152] width 45 height 5
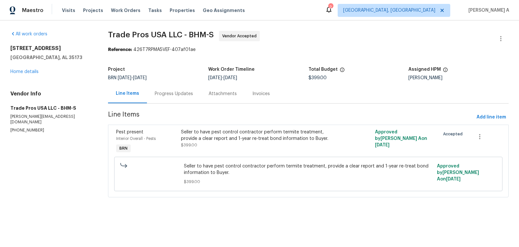
click at [170, 91] on div "Progress Updates" at bounding box center [174, 94] width 38 height 6
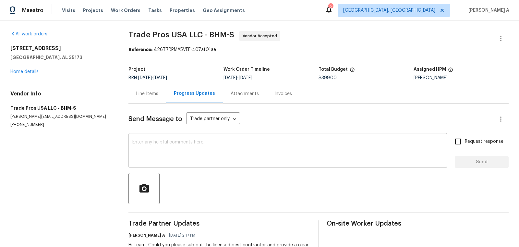
scroll to position [26, 0]
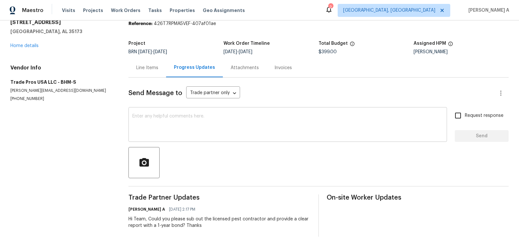
click at [150, 128] on textarea at bounding box center [287, 125] width 311 height 23
paste textarea "Hello! Could you please provide me with the scheduled start date and completion…"
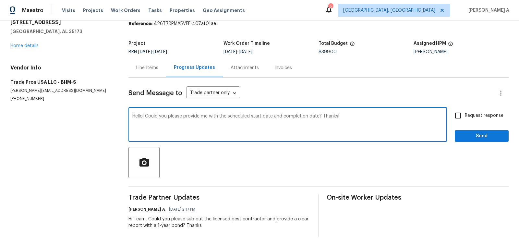
type textarea "Hello! Could you please provide me with the scheduled start date and completion…"
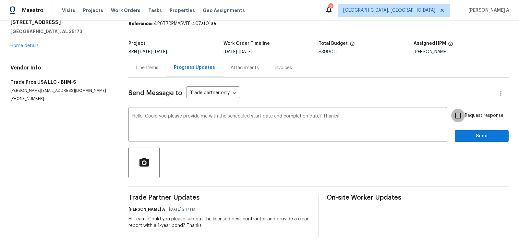
click at [460, 118] on input "Request response" at bounding box center [458, 116] width 14 height 14
checkbox input "true"
click at [483, 147] on div at bounding box center [319, 162] width 380 height 31
click at [483, 137] on span "Send" at bounding box center [481, 136] width 43 height 8
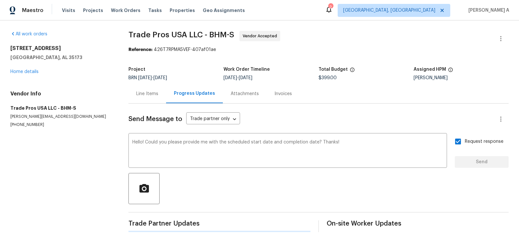
scroll to position [0, 0]
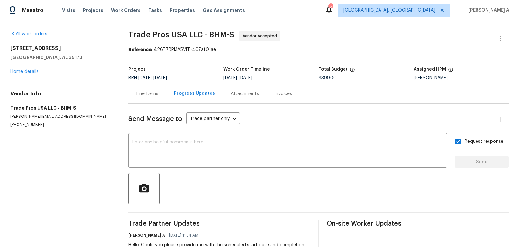
click at [146, 91] on div "Line Items" at bounding box center [147, 94] width 22 height 6
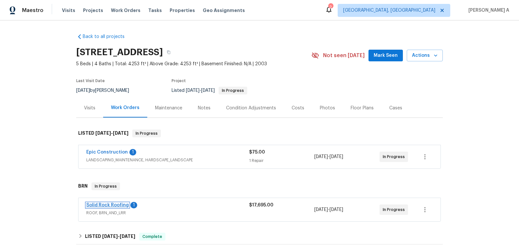
click at [105, 205] on link "Solid Rock Roofing" at bounding box center [107, 205] width 43 height 5
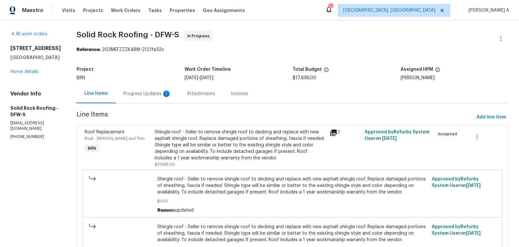
click at [156, 93] on div "Progress Updates 1" at bounding box center [147, 94] width 48 height 6
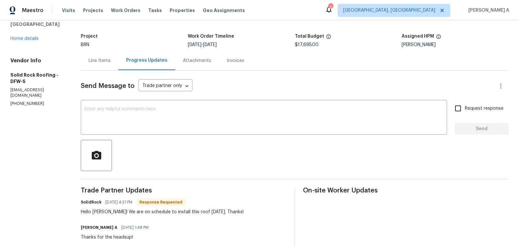
scroll to position [35, 0]
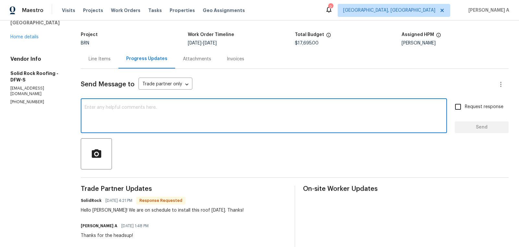
click at [212, 115] on textarea at bounding box center [264, 116] width 359 height 23
type textarea "Thanks for the confirmation!"
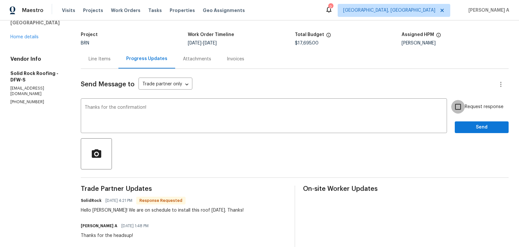
click at [455, 107] on input "Request response" at bounding box center [458, 107] width 14 height 14
checkbox input "true"
click at [482, 124] on span "Send" at bounding box center [481, 127] width 43 height 8
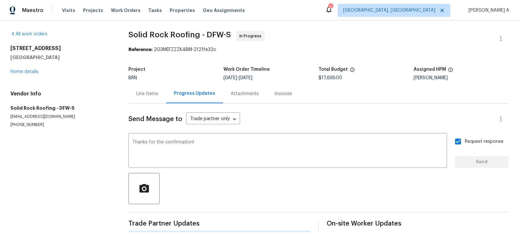
scroll to position [0, 0]
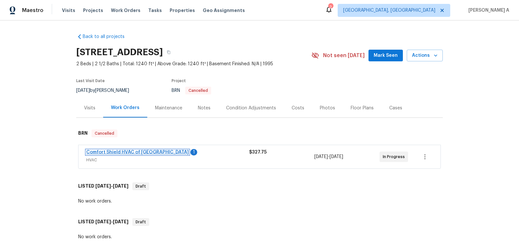
click at [117, 151] on link "Comfort Shield HVAC of NC" at bounding box center [137, 152] width 103 height 5
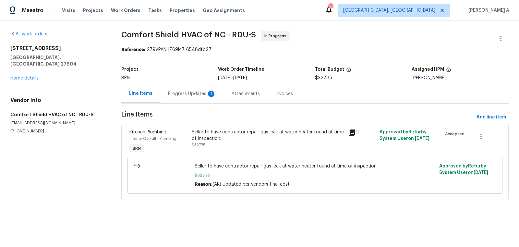
click at [186, 92] on div "Progress Updates 1" at bounding box center [192, 94] width 48 height 6
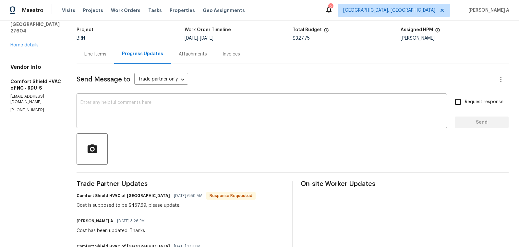
scroll to position [43, 0]
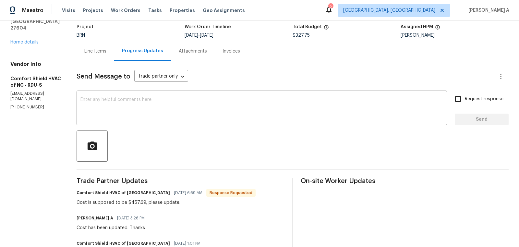
click at [149, 202] on div "Cost is supposed to be $457.69, please update." at bounding box center [166, 202] width 179 height 6
copy div "457.69"
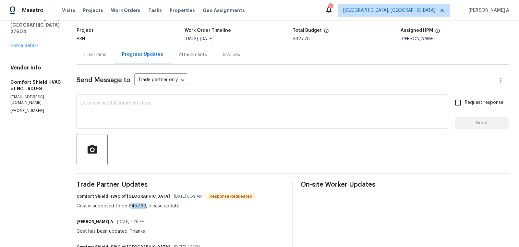
scroll to position [12, 0]
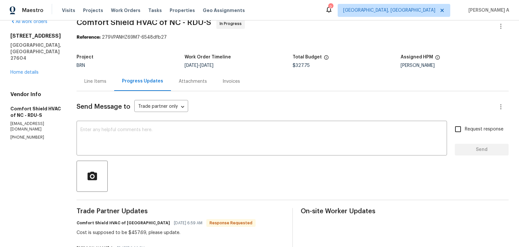
click at [106, 78] on div "Line Items" at bounding box center [95, 81] width 22 height 6
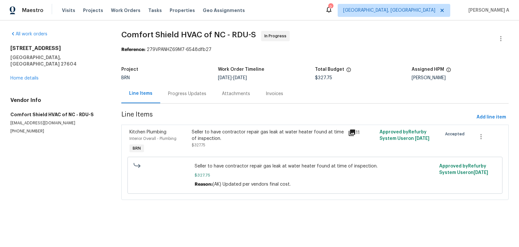
click at [176, 100] on div "Progress Updates" at bounding box center [187, 93] width 54 height 19
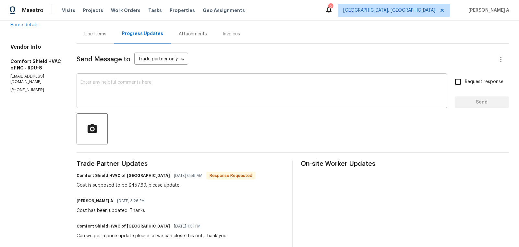
scroll to position [51, 0]
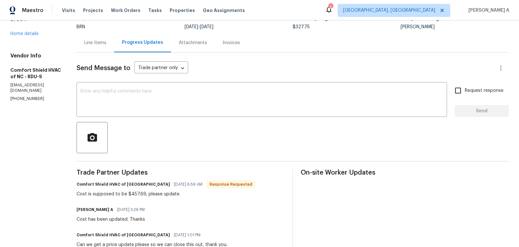
click at [151, 194] on div "Cost is supposed to be $457.69, please update." at bounding box center [166, 194] width 179 height 6
copy div "457.69"
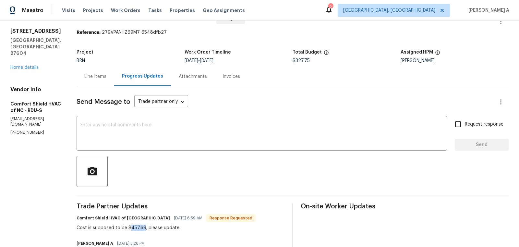
scroll to position [0, 0]
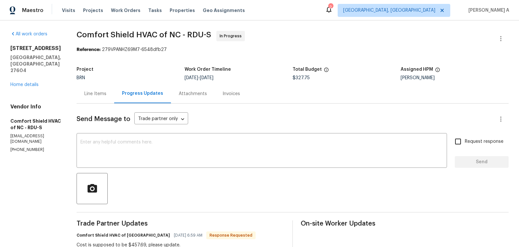
click at [105, 93] on div "Line Items" at bounding box center [95, 94] width 22 height 6
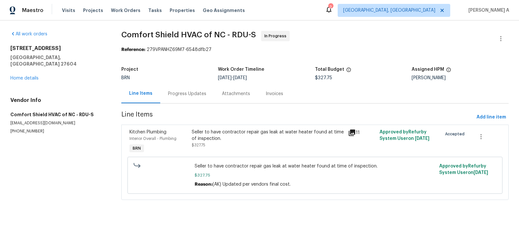
click at [255, 142] on div "Seller to have contractor repair gas leak at water heater found at time of insp…" at bounding box center [268, 138] width 153 height 19
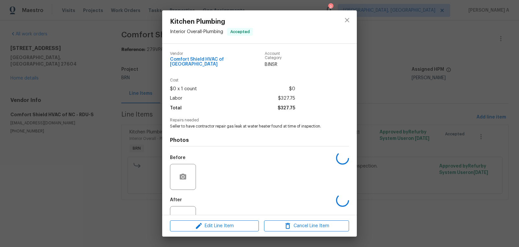
scroll to position [19, 0]
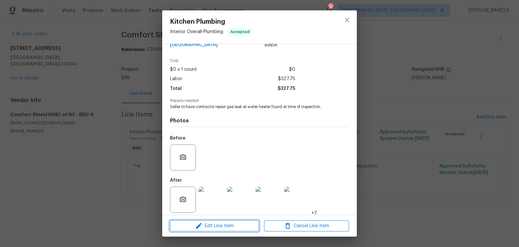
click at [237, 224] on span "Edit Line Item" at bounding box center [214, 226] width 85 height 8
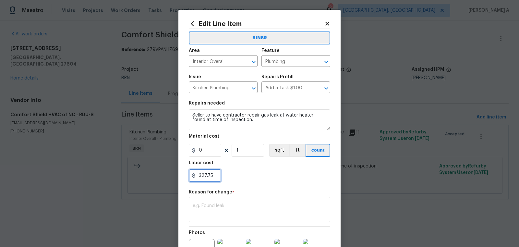
drag, startPoint x: 213, startPoint y: 174, endPoint x: 189, endPoint y: 174, distance: 24.0
click at [189, 174] on div "Edit Line Item BINSR Area Interior Overall ​ Feature Plumbing ​ Issue Kitchen P…" at bounding box center [259, 163] width 162 height 307
paste input "457.69"
type input "457.69"
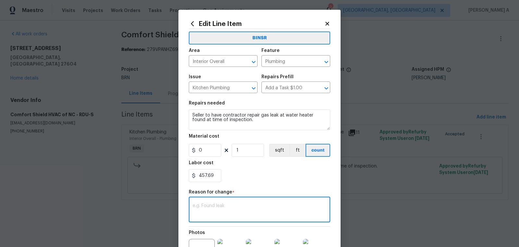
click at [222, 209] on textarea at bounding box center [260, 210] width 134 height 14
click at [245, 203] on textarea at bounding box center [260, 210] width 134 height 14
paste textarea "(AK) Updated per vendors final cost."
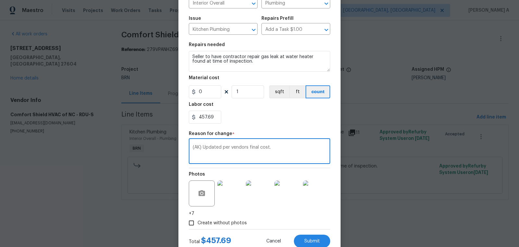
scroll to position [79, 0]
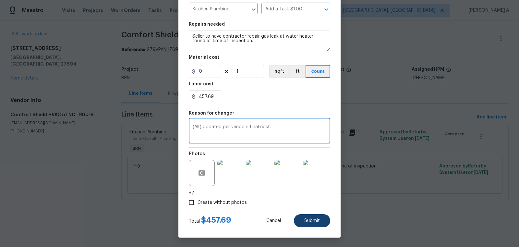
type textarea "(AK) Updated per vendors final cost."
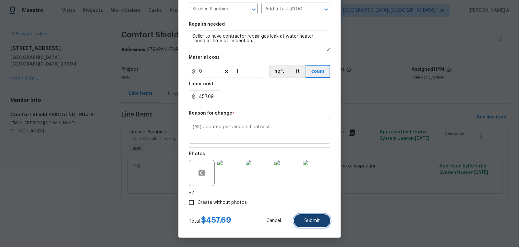
click at [319, 222] on span "Submit" at bounding box center [312, 220] width 16 height 5
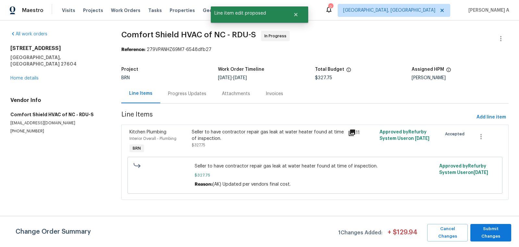
scroll to position [0, 0]
click at [490, 226] on button "Submit Changes" at bounding box center [491, 233] width 41 height 18
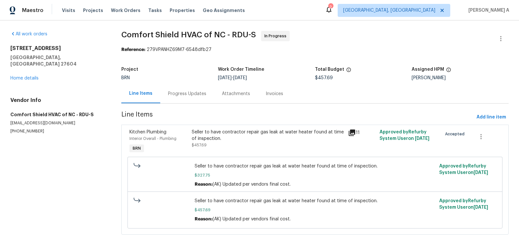
click at [186, 94] on div "Progress Updates" at bounding box center [187, 94] width 38 height 6
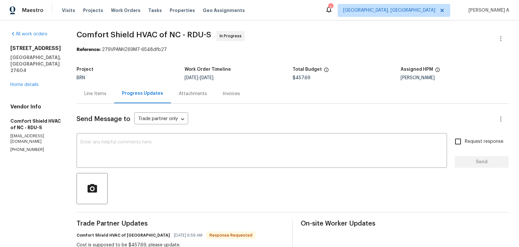
click at [108, 97] on div "Line Items" at bounding box center [96, 93] width 38 height 19
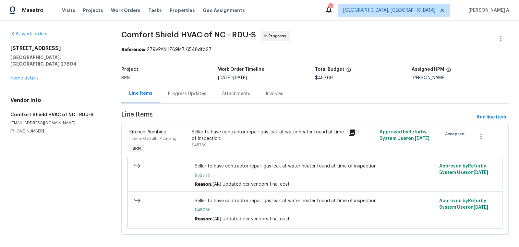
click at [185, 96] on div "Progress Updates" at bounding box center [187, 94] width 38 height 6
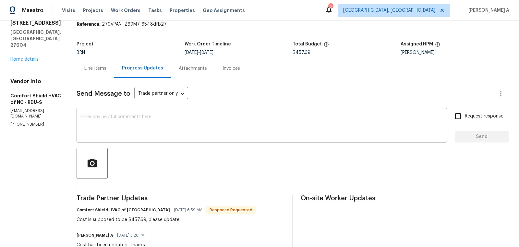
scroll to position [38, 0]
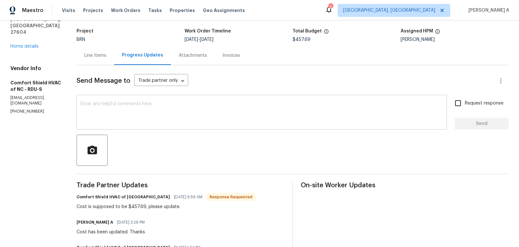
click at [157, 111] on textarea at bounding box center [261, 113] width 363 height 23
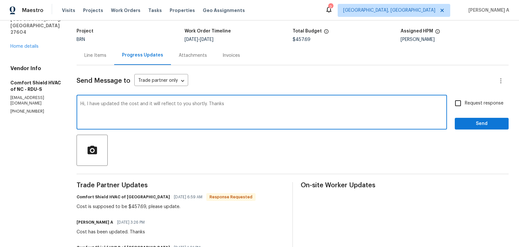
type textarea "Hi, I have updated the cost and it will reflect to you shortly. Thanks"
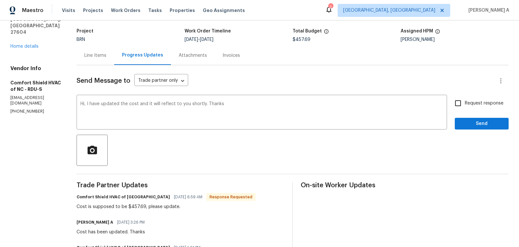
click at [468, 109] on label "Request response" at bounding box center [477, 103] width 52 height 14
click at [465, 109] on input "Request response" at bounding box center [458, 103] width 14 height 14
checkbox input "true"
click at [480, 121] on span "Send" at bounding box center [481, 124] width 43 height 8
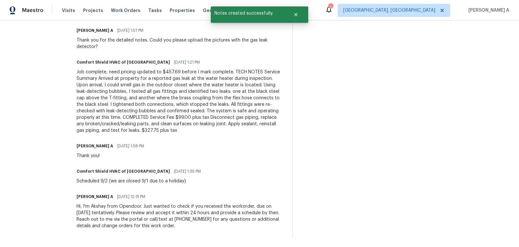
scroll to position [0, 0]
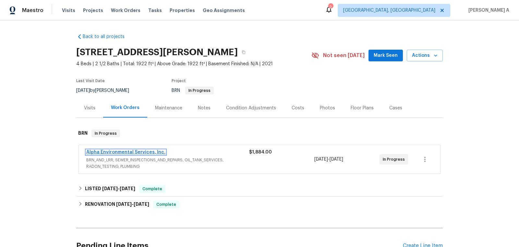
click at [115, 151] on link "Alpha Environmental Services, Inc." at bounding box center [125, 152] width 79 height 5
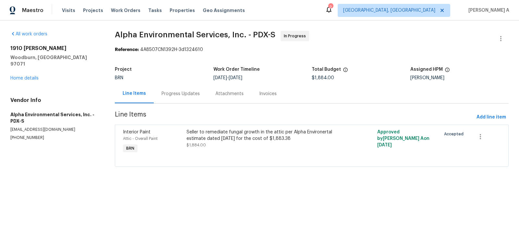
click at [178, 92] on div "Progress Updates" at bounding box center [181, 94] width 38 height 6
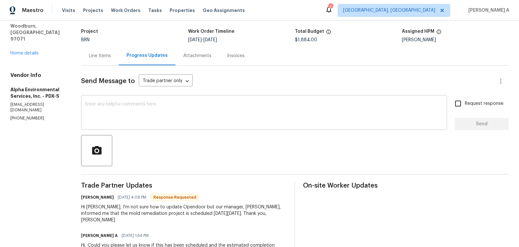
scroll to position [38, 0]
click at [136, 114] on textarea at bounding box center [264, 113] width 358 height 23
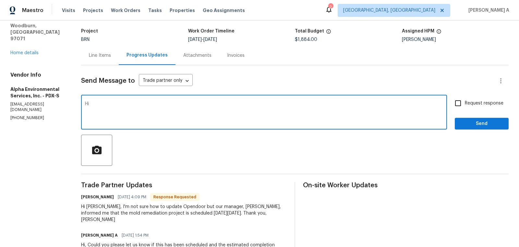
click at [85, 198] on h6 "Janet" at bounding box center [97, 197] width 33 height 6
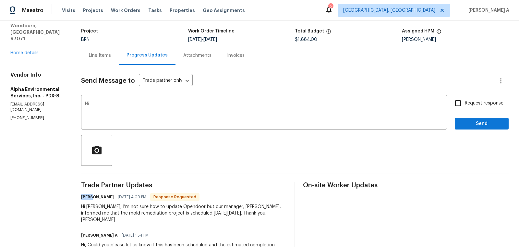
click at [85, 198] on h6 "Janet" at bounding box center [97, 197] width 33 height 6
copy h6 "Janet"
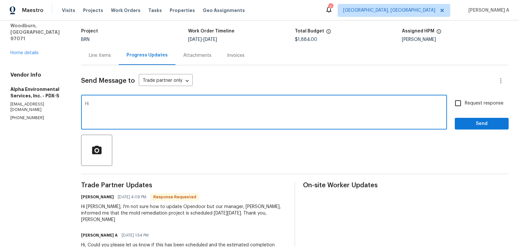
click at [110, 107] on textarea "Hi" at bounding box center [264, 113] width 358 height 23
paste textarea "Janet"
paste textarea "50-800-9524"
click at [318, 102] on textarea "Hi Janet, Thanks for the update. you can use the portal for updates and if anyt…" at bounding box center [264, 113] width 358 height 23
click at [362, 105] on textarea "Hi Janet, Thanks for the update. you can use the portal for updates and if anyt…" at bounding box center [264, 113] width 358 height 23
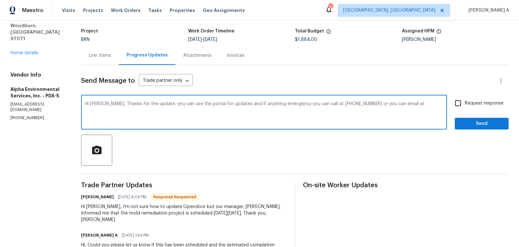
click at [0, 0] on span "Replace with" at bounding box center [0, 0] width 0 height 0
click at [247, 104] on textarea "Hi Janet, Thanks for the update. you can use the portal for updates and if nyth…" at bounding box center [264, 113] width 358 height 23
click at [241, 104] on textarea "Hi Janet, Thanks for the update. you can use the portal for updates and if nyth…" at bounding box center [264, 113] width 358 height 23
click at [412, 104] on textarea "Hi Janet, Thanks for the update. you can use the portal for updates and if anyt…" at bounding box center [264, 113] width 358 height 23
paste textarea "akshay.ajayakumar@opendoor.com"
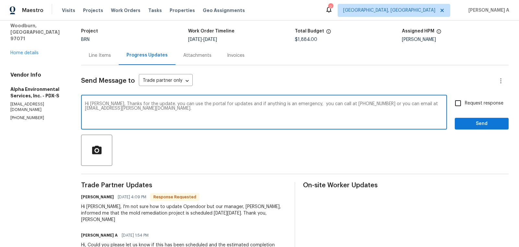
click at [208, 111] on textarea "Hi Janet, Thanks for the update. you can use the portal for updates and if anyt…" at bounding box center [264, 113] width 358 height 23
click at [0, 0] on icon "Paraphrase text" at bounding box center [0, 0] width 0 height 0
click at [289, 103] on textarea "Hi Janet, Thanks for the update. you can use the portal for updates and if anyt…" at bounding box center [264, 113] width 358 height 23
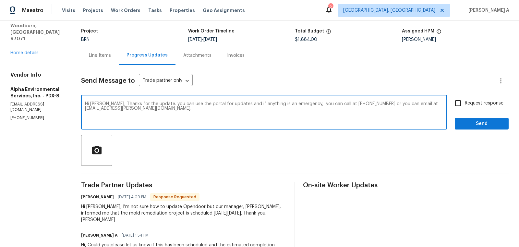
click at [0, 0] on span "Change the spacing" at bounding box center [0, 0] width 0 height 0
click at [322, 103] on textarea "Hi Janet, Thanks for the update. you can use the portal for updates and if anyt…" at bounding box center [264, 113] width 358 height 23
click at [314, 114] on textarea "Hi Janet, Thanks for the update. you can use the portal for updates and if anyt…" at bounding box center [264, 113] width 358 height 23
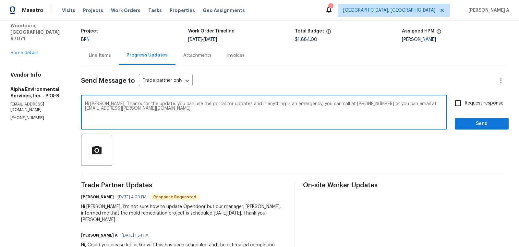
click at [332, 104] on textarea "Hi Janet, Thanks for the update. you can use the portal for updates and if anyt…" at bounding box center [264, 113] width 358 height 23
click at [0, 0] on icon "Paraphrase text" at bounding box center [0, 0] width 0 height 0
click at [0, 0] on div "Text is too long. Try paraphrasing shorter sections." at bounding box center [0, 0] width 0 height 0
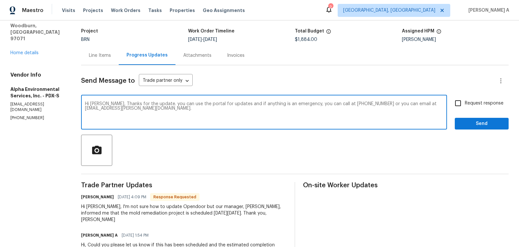
click at [0, 0] on icon "Text is too long. Try paraphrasing shorter sections." at bounding box center [0, 0] width 0 height 0
click at [289, 117] on textarea "Hi Janet, Thanks for the update. you can use the portal for updates and if anyt…" at bounding box center [264, 113] width 358 height 23
type textarea "Hi Janet, Thanks for the update. you can use the portal for updates and if anyt…"
click at [470, 104] on span "Request response" at bounding box center [484, 103] width 39 height 7
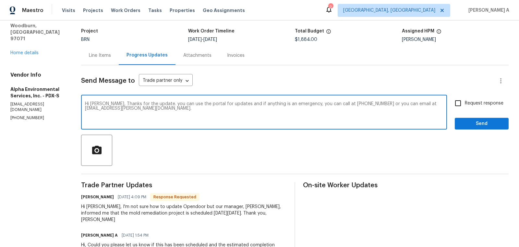
click at [465, 104] on input "Request response" at bounding box center [458, 103] width 14 height 14
checkbox input "true"
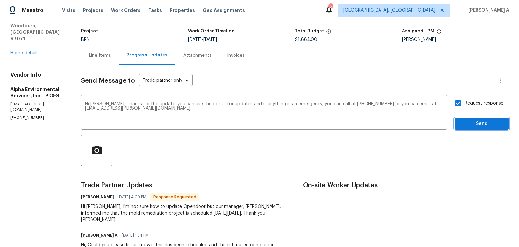
click at [480, 126] on span "Send" at bounding box center [481, 124] width 43 height 8
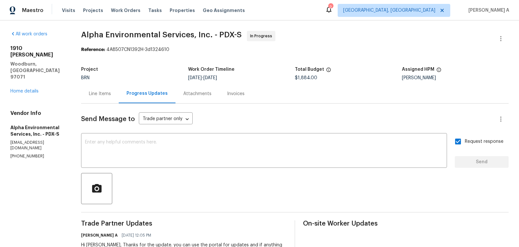
click at [91, 94] on div "Line Items" at bounding box center [100, 94] width 22 height 6
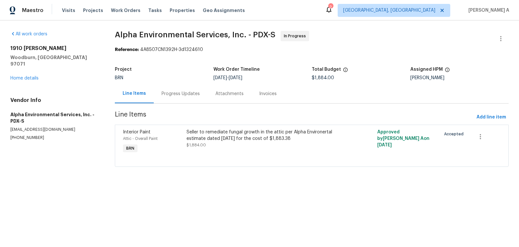
click at [168, 92] on div "Progress Updates" at bounding box center [181, 94] width 38 height 6
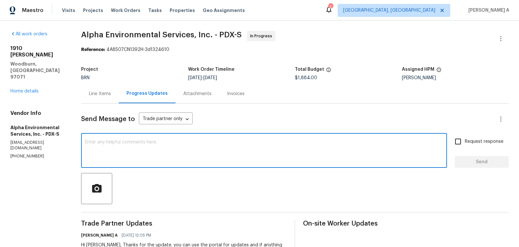
click at [194, 149] on textarea at bounding box center [264, 151] width 358 height 23
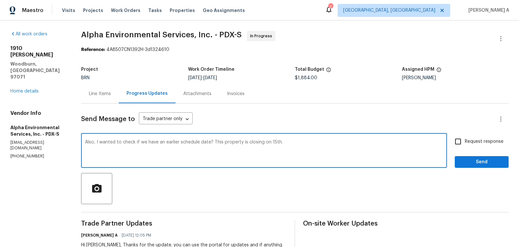
click at [0, 0] on qb-div "Add a period date." at bounding box center [0, 0] width 0 height 0
click at [0, 0] on qb-div "Correct the article the 15th." at bounding box center [0, 0] width 0 height 0
click at [161, 141] on textarea "Also, I wanted to check if we have an earlier schedule date. This property is c…" at bounding box center [264, 151] width 358 height 23
click at [195, 153] on textarea "Also, I wanted to check if we have an earlier schedule date. This property is c…" at bounding box center [264, 151] width 358 height 23
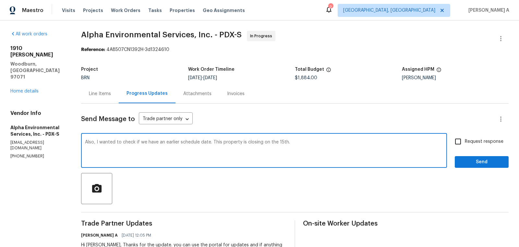
click at [142, 142] on textarea "Also, I wanted to check if we have an earlier schedule date. This property is c…" at bounding box center [264, 151] width 358 height 23
click at [154, 141] on textarea "Also, I wanted to check if you have an earlier schedule date. This property is …" at bounding box center [264, 151] width 358 height 23
click at [325, 141] on textarea "Also, I wanted to check if you can provied an earlier schedule date. This prope…" at bounding box center [264, 151] width 358 height 23
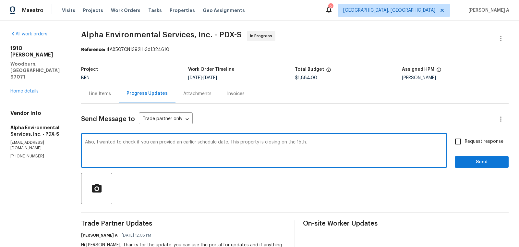
click at [0, 0] on span "Correct the spelling error" at bounding box center [0, 0] width 0 height 0
click at [320, 143] on textarea "Also, I wanted to check if you can provide an earlier schedule date. This prope…" at bounding box center [264, 151] width 358 height 23
click at [320, 144] on textarea "Also, I wanted to check if you can provide an earlier schedule date. This prope…" at bounding box center [264, 151] width 358 height 23
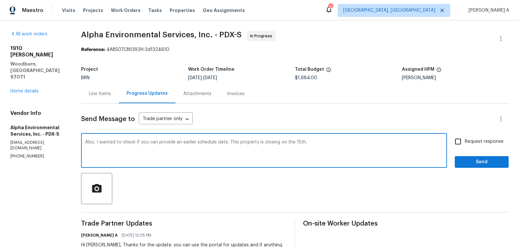
click at [0, 0] on icon "Paraphrase text" at bounding box center [0, 0] width 0 height 0
click at [0, 0] on span "provide" at bounding box center [0, 0] width 0 height 0
click at [256, 158] on textarea "Also, I wanted to see if you could provide an earlier schedule date. This prope…" at bounding box center [264, 151] width 358 height 23
type textarea "Also, I wanted to see if you could provide an earlier schedule date. This prope…"
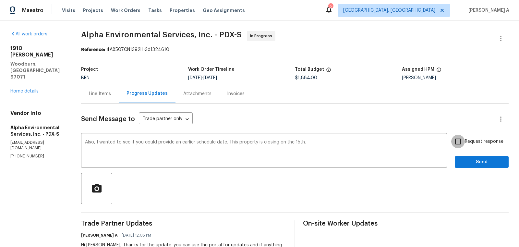
click at [461, 140] on input "Request response" at bounding box center [458, 142] width 14 height 14
checkbox input "true"
click at [485, 161] on span "Send" at bounding box center [481, 162] width 43 height 8
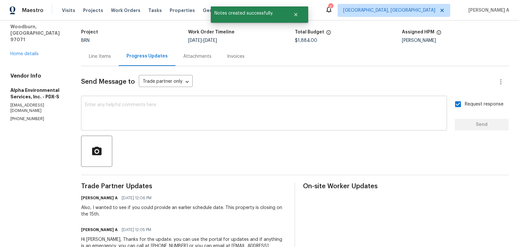
scroll to position [43, 0]
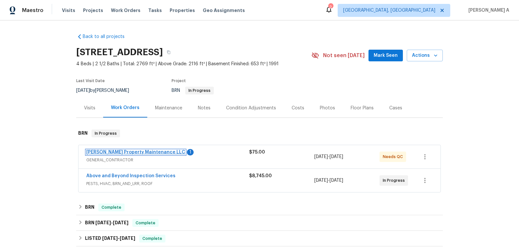
click at [143, 151] on link "Glen Property Maintenance LLC" at bounding box center [135, 152] width 99 height 5
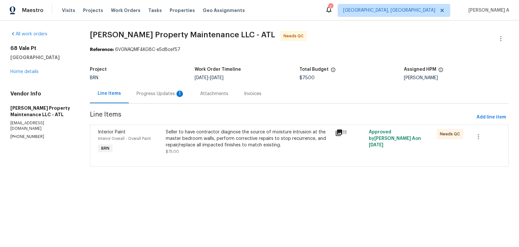
click at [154, 91] on div "Progress Updates 1" at bounding box center [161, 94] width 48 height 6
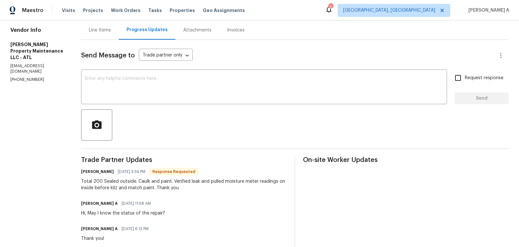
scroll to position [84, 0]
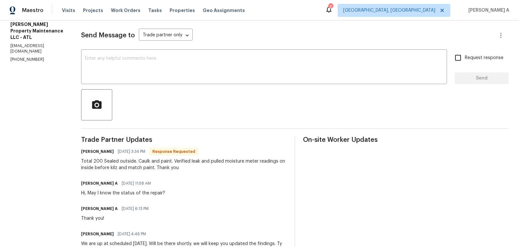
click at [96, 160] on div "Total 200 Sealed outside. Caulk and paint. Verified leak and pulled moisture me…" at bounding box center [184, 164] width 206 height 13
copy div "200"
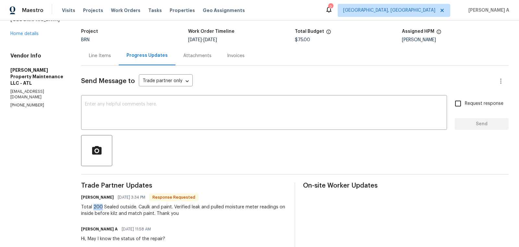
scroll to position [0, 0]
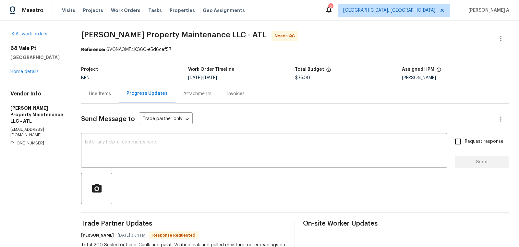
click at [94, 89] on div "Line Items" at bounding box center [100, 93] width 38 height 19
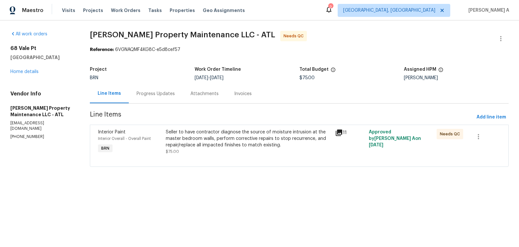
click at [227, 141] on div "Seller to have contractor diagnose the source of moisture intrusion at the mast…" at bounding box center [249, 138] width 166 height 19
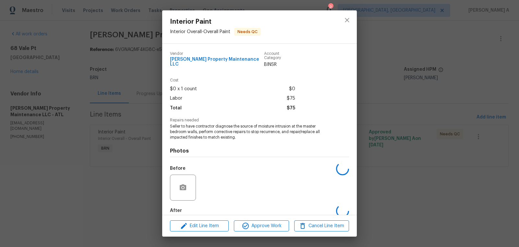
scroll to position [30, 0]
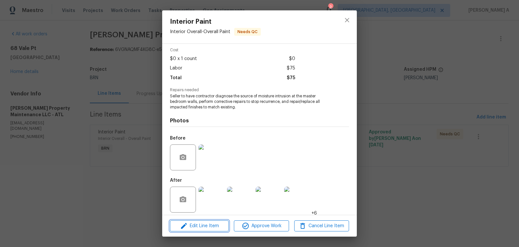
click at [214, 227] on span "Edit Line Item" at bounding box center [199, 226] width 55 height 8
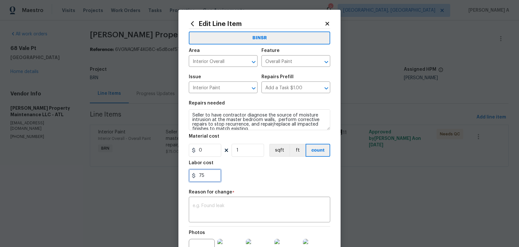
click at [186, 175] on div "Edit Line Item BINSR Area Interior Overall ​ Feature Overall Paint ​ Issue Inte…" at bounding box center [259, 163] width 162 height 307
paste input "200"
type input "200"
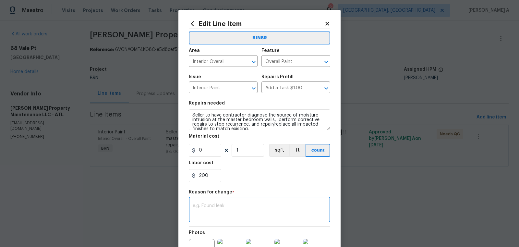
click at [222, 203] on textarea at bounding box center [260, 210] width 134 height 14
click at [260, 215] on textarea at bounding box center [260, 210] width 134 height 14
paste textarea "(AK) Updated per vendors final cost."
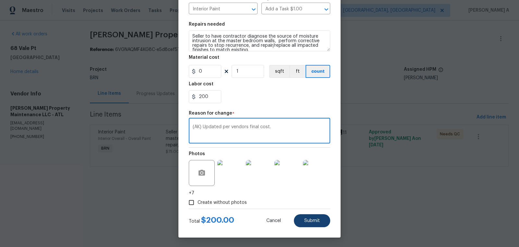
type textarea "(AK) Updated per vendors final cost."
click at [316, 220] on span "Submit" at bounding box center [312, 220] width 16 height 5
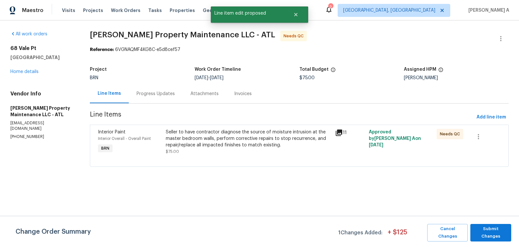
scroll to position [0, 0]
click at [494, 232] on span "Submit Changes" at bounding box center [491, 232] width 34 height 15
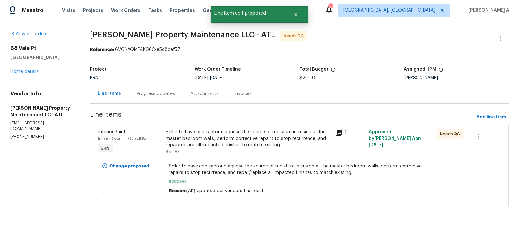
click at [153, 90] on div "Progress Updates" at bounding box center [156, 93] width 54 height 19
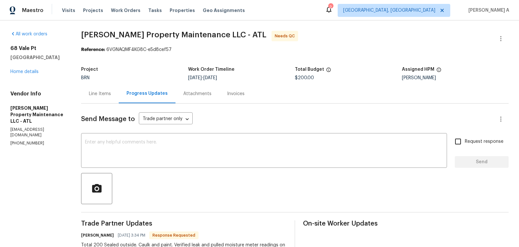
click at [102, 92] on div "Line Items" at bounding box center [100, 94] width 22 height 6
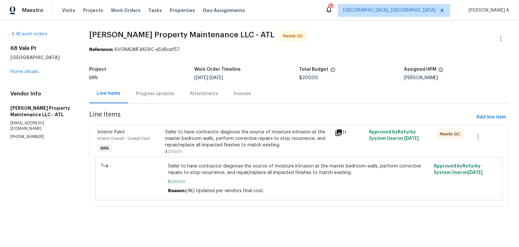
click at [251, 142] on div "Seller to have contractor diagnose the source of moisture intrusion at the mast…" at bounding box center [248, 138] width 166 height 19
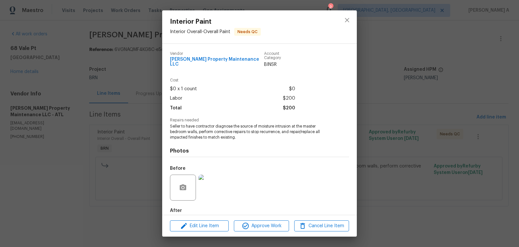
scroll to position [30, 0]
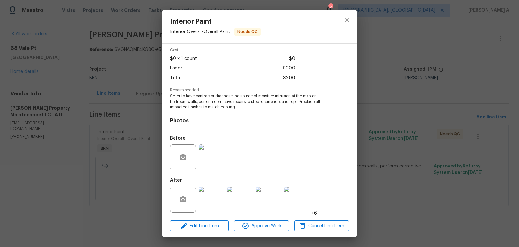
click at [217, 152] on img at bounding box center [212, 157] width 26 height 26
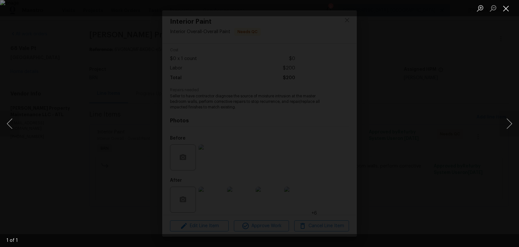
click at [509, 7] on button "Close lightbox" at bounding box center [506, 8] width 13 height 11
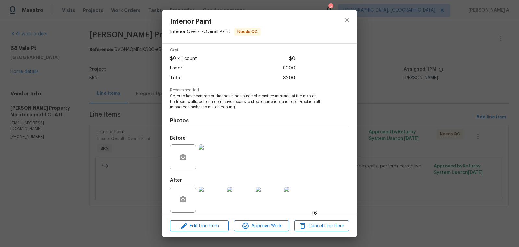
click at [211, 192] on img at bounding box center [212, 200] width 26 height 26
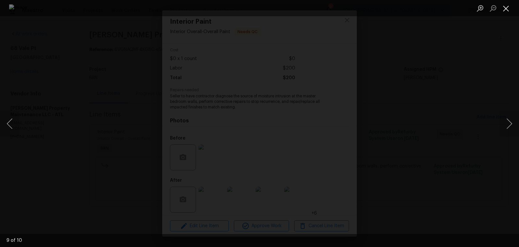
click at [506, 10] on button "Close lightbox" at bounding box center [506, 8] width 13 height 11
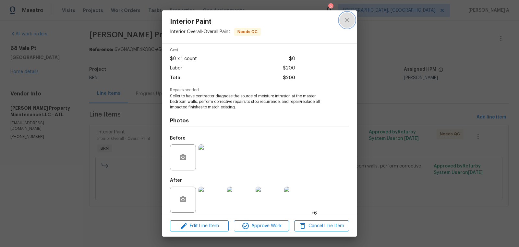
click at [350, 18] on icon "close" at bounding box center [347, 20] width 8 height 8
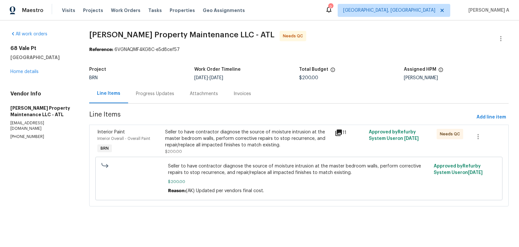
click at [145, 91] on div "Progress Updates" at bounding box center [155, 94] width 38 height 6
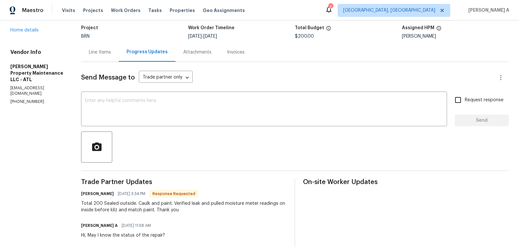
scroll to position [43, 0]
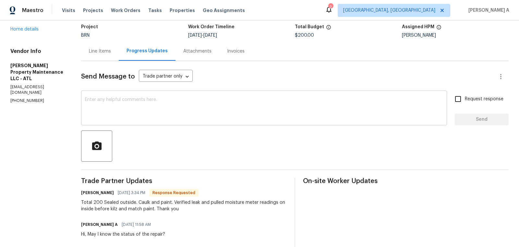
click at [193, 114] on textarea at bounding box center [264, 108] width 358 height 23
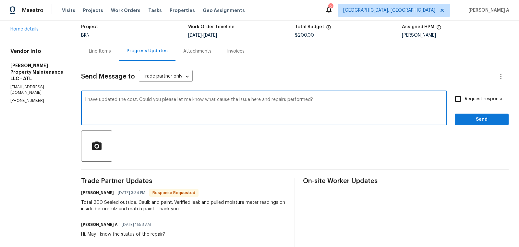
click at [168, 99] on textarea "I have updated the cost. Could you please let me know what cause the issue here…" at bounding box center [264, 108] width 358 height 23
click at [0, 0] on icon "Paraphrase text" at bounding box center [0, 0] width 0 height 0
click at [0, 0] on icon "Text is too long. Try paraphrasing shorter sections." at bounding box center [0, 0] width 0 height 0
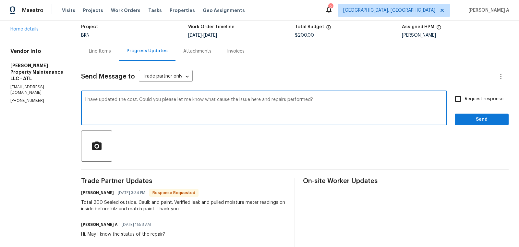
click at [0, 0] on div "Could you please tell me what caused the problem here and what repairs were per…" at bounding box center [0, 0] width 0 height 0
drag, startPoint x: 258, startPoint y: 97, endPoint x: 327, endPoint y: 98, distance: 69.8
click at [328, 98] on textarea "I have updated the cost. Could you please tell me what caused the problem here …" at bounding box center [264, 108] width 358 height 23
click at [227, 99] on textarea "I have updated the cost. Could you please tell me what caused the problem here?" at bounding box center [264, 108] width 358 height 23
type textarea "I have updated the cost. Could you please tell me what caused the problem here?"
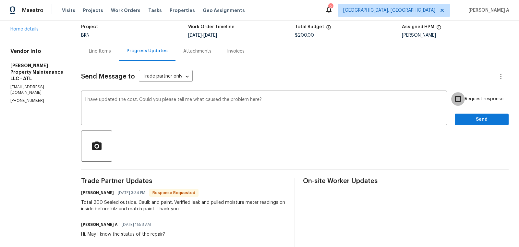
click at [463, 97] on input "Request response" at bounding box center [458, 99] width 14 height 14
checkbox input "true"
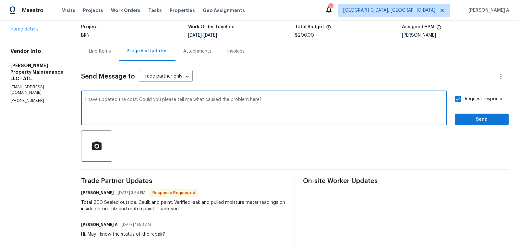
drag, startPoint x: 177, startPoint y: 99, endPoint x: 268, endPoint y: 101, distance: 91.2
click at [268, 101] on textarea "I have updated the cost. Could you please tell me what caused the problem here?" at bounding box center [264, 108] width 358 height 23
click at [323, 108] on textarea "I have updated the cost. Could you please provide the description of what was t…" at bounding box center [264, 108] width 358 height 23
type textarea "I have updated the cost. Could you please provide the description of what was t…"
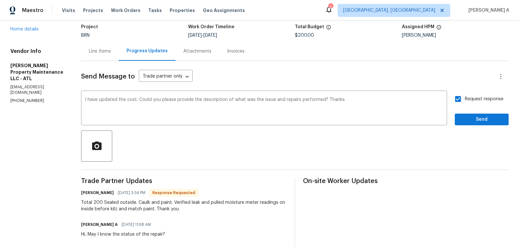
click at [470, 127] on div "Send Message to Trade partner only Trade partner only ​ I have updated the cost…" at bounding box center [295, 213] width 428 height 305
click at [476, 119] on span "Send" at bounding box center [481, 120] width 43 height 8
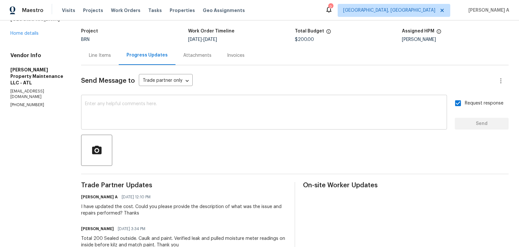
scroll to position [0, 0]
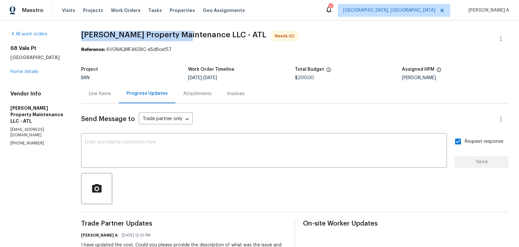
drag, startPoint x: 77, startPoint y: 35, endPoint x: 183, endPoint y: 34, distance: 106.4
click at [183, 34] on div "All work orders 68 Vale Pt Newnan, GA 30265 Home details Vendor Info Glen Prope…" at bounding box center [259, 235] width 519 height 430
copy span "Glen Property Maintenance"
click at [30, 71] on link "Home details" at bounding box center [24, 71] width 28 height 5
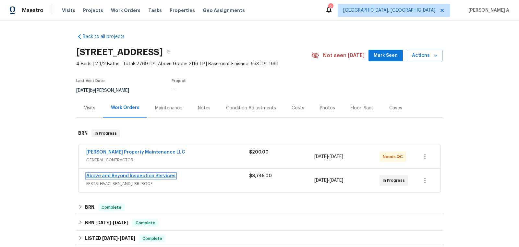
click at [145, 176] on link "Above and Beyond Inspection Services" at bounding box center [130, 176] width 89 height 5
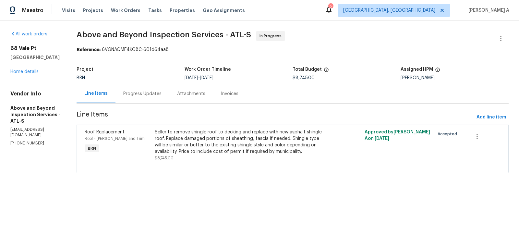
click at [162, 92] on div "Progress Updates" at bounding box center [142, 94] width 38 height 6
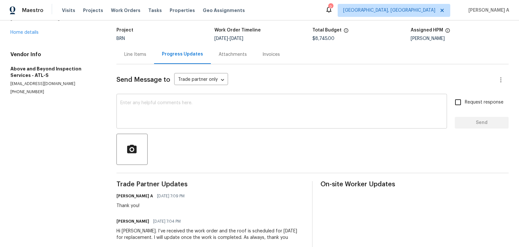
scroll to position [47, 0]
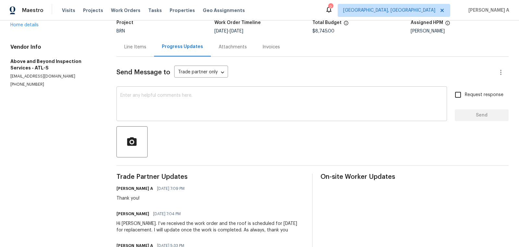
click at [128, 100] on textarea at bounding box center [281, 104] width 323 height 23
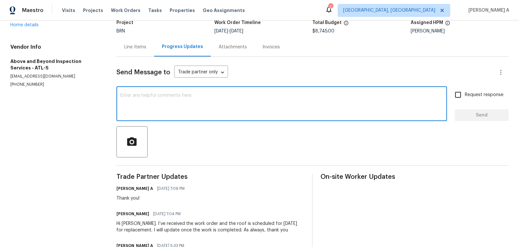
click at [128, 100] on textarea at bounding box center [281, 104] width 323 height 23
paste textarea "Could you please confirm if everything is on track for completion today as plan…"
type textarea "Hi, Could you please confirm if everything is on track for completion today as …"
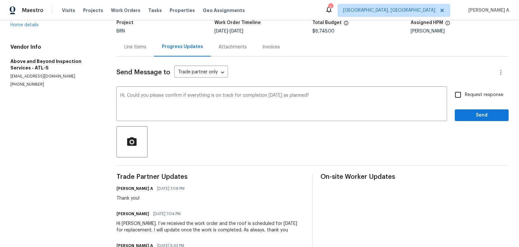
click at [470, 98] on span "Request response" at bounding box center [484, 95] width 39 height 7
click at [465, 98] on input "Request response" at bounding box center [458, 95] width 14 height 14
checkbox input "true"
click at [478, 115] on span "Send" at bounding box center [481, 115] width 43 height 8
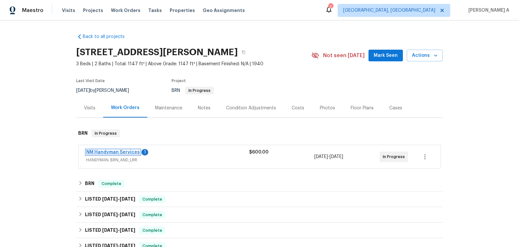
click at [106, 154] on link "NM Handyman Services" at bounding box center [113, 152] width 54 height 5
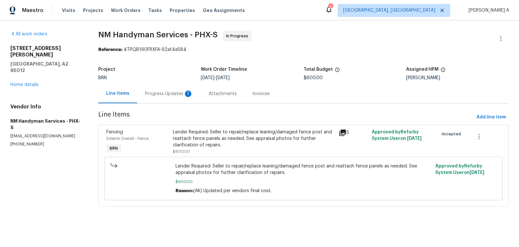
click at [168, 94] on div "Progress Updates 1" at bounding box center [169, 94] width 48 height 6
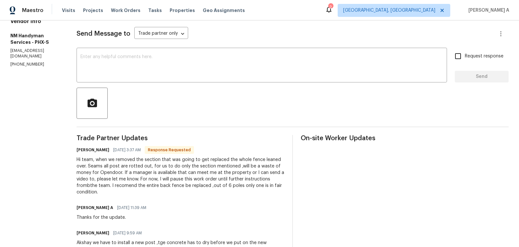
scroll to position [87, 0]
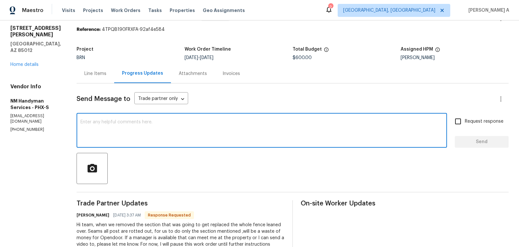
click at [159, 127] on textarea at bounding box center [261, 131] width 363 height 23
type textarea "Could you please share the video and let me know the estimated cost?"
click at [478, 119] on span "Request response" at bounding box center [484, 121] width 39 height 7
click at [465, 119] on input "Request response" at bounding box center [458, 122] width 14 height 14
checkbox input "true"
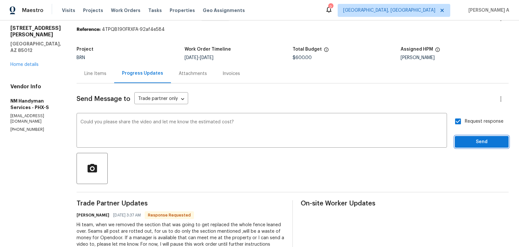
click at [484, 141] on span "Send" at bounding box center [481, 142] width 43 height 8
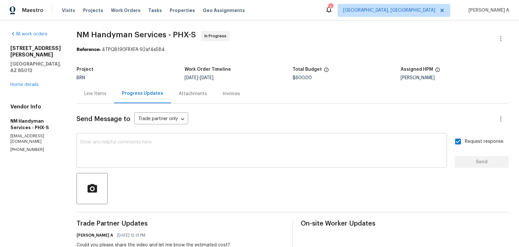
click at [155, 159] on textarea at bounding box center [261, 151] width 363 height 23
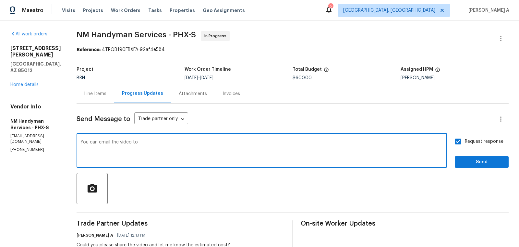
paste textarea "[EMAIL_ADDRESS][PERSON_NAME][DOMAIN_NAME]"
type textarea "You can email the video to [PERSON_NAME][EMAIL_ADDRESS][DOMAIN_NAME]."
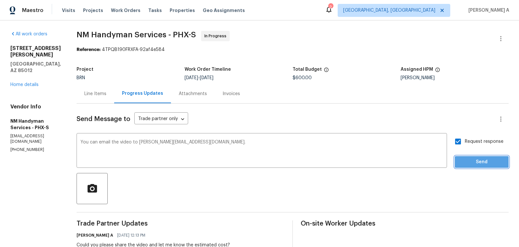
click at [479, 161] on span "Send" at bounding box center [481, 162] width 43 height 8
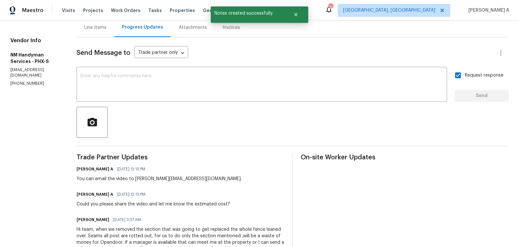
scroll to position [66, 0]
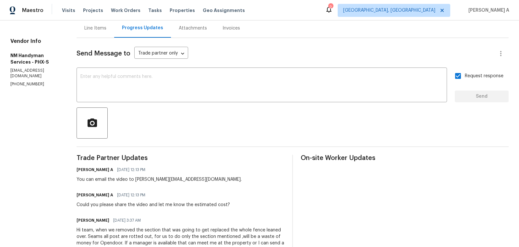
click at [208, 206] on div "Could you please share the video and let me know the estimated cost?" at bounding box center [154, 205] width 154 height 6
copy div "Could you please share the video and let me know the estimated cost?"
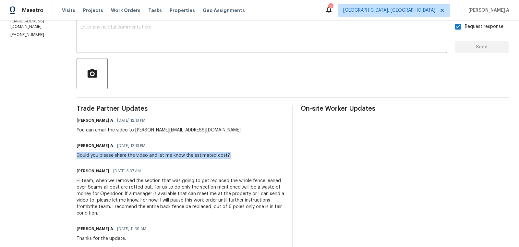
scroll to position [116, 0]
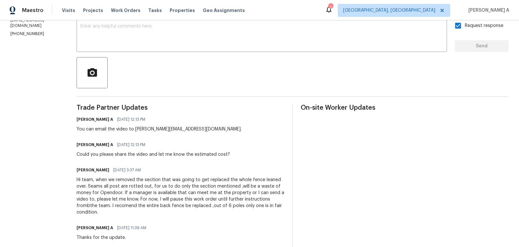
click at [106, 124] on div "[PERSON_NAME] A [DATE] 12:13 PM You can email the video to [PERSON_NAME][EMAIL_…" at bounding box center [159, 124] width 165 height 18
copy div "You can email the video to [PERSON_NAME][EMAIL_ADDRESS][DOMAIN_NAME]."
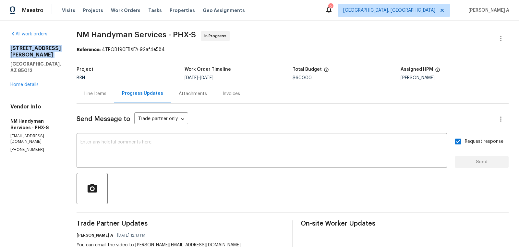
drag, startPoint x: 6, startPoint y: 46, endPoint x: 61, endPoint y: 53, distance: 54.9
copy h2 "[STREET_ADDRESS][PERSON_NAME]"
click at [92, 95] on div "Line Items" at bounding box center [95, 94] width 22 height 6
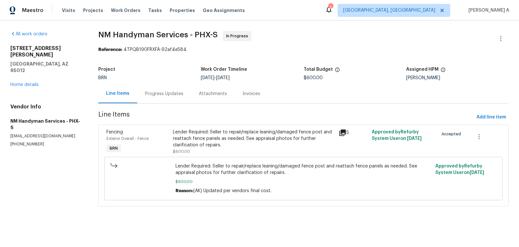
click at [163, 93] on div "Progress Updates" at bounding box center [164, 94] width 38 height 6
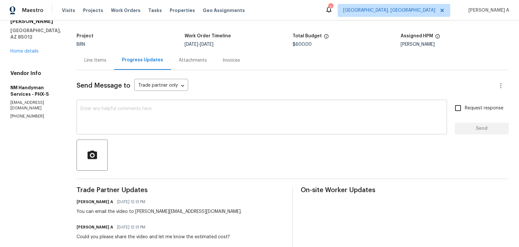
scroll to position [38, 0]
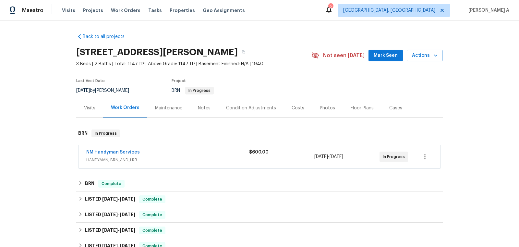
click at [126, 154] on span "NM Handyman Services" at bounding box center [113, 152] width 54 height 6
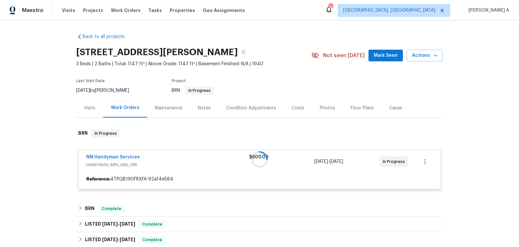
click at [124, 157] on div at bounding box center [259, 159] width 367 height 73
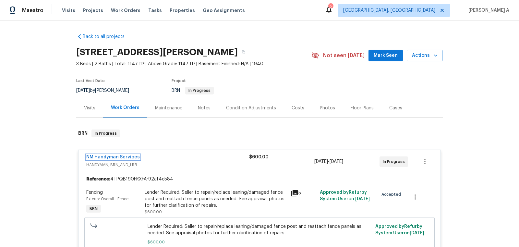
click at [124, 157] on link "NM Handyman Services" at bounding box center [113, 157] width 54 height 5
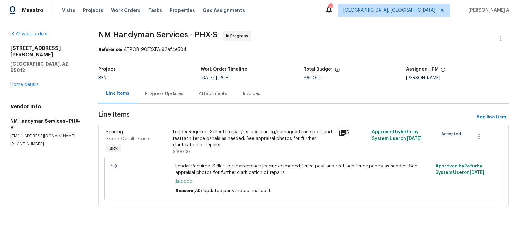
click at [157, 95] on div "Progress Updates" at bounding box center [164, 94] width 38 height 6
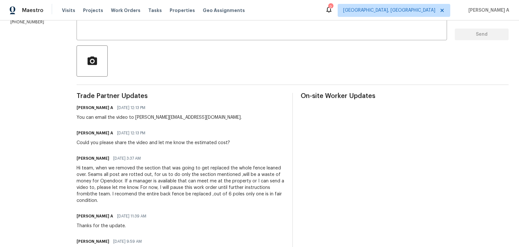
scroll to position [128, 0]
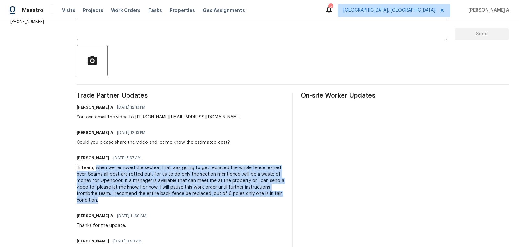
drag, startPoint x: 93, startPoint y: 167, endPoint x: 266, endPoint y: 200, distance: 175.9
click at [266, 200] on div "Hi team, when we removed the section that was going to get replaced the whole f…" at bounding box center [181, 184] width 208 height 39
copy div "when we removed the section that was going to get replaced the whole fence lean…"
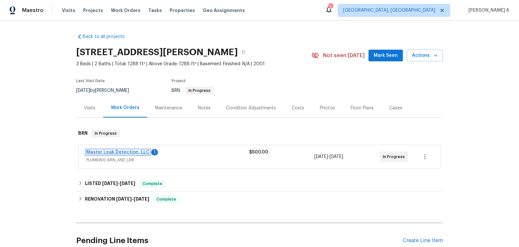
click at [120, 153] on link "Master Leak Detection, LLC" at bounding box center [117, 152] width 63 height 5
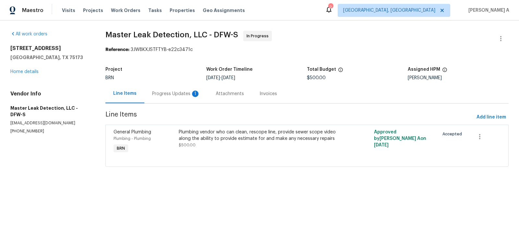
click at [164, 94] on div "Progress Updates 1" at bounding box center [176, 94] width 48 height 6
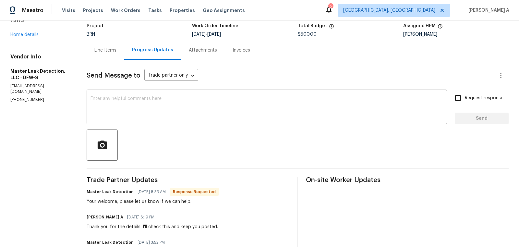
scroll to position [45, 0]
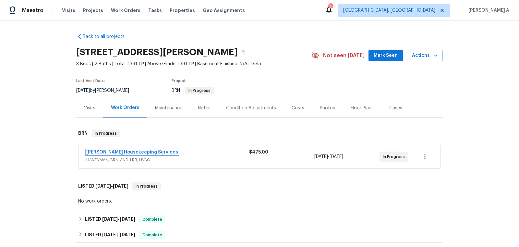
click at [130, 150] on link "[PERSON_NAME] Housekeeping Services" at bounding box center [132, 152] width 92 height 5
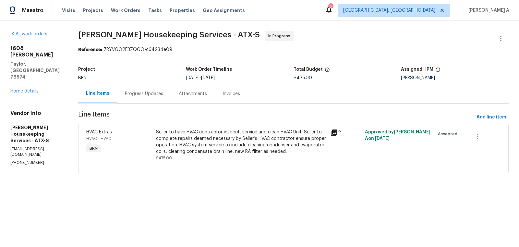
click at [154, 92] on div "Progress Updates" at bounding box center [144, 94] width 38 height 6
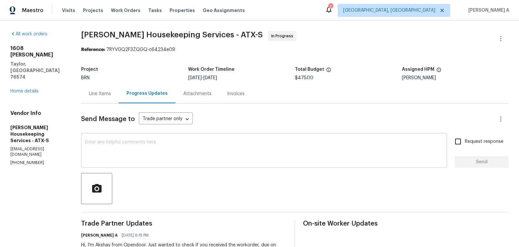
scroll to position [39, 0]
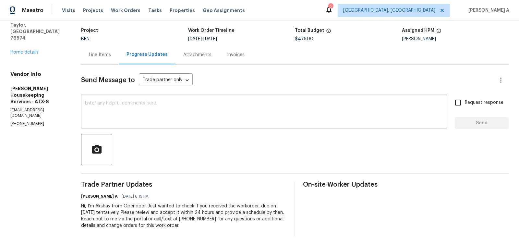
click at [134, 111] on textarea at bounding box center [264, 112] width 358 height 23
paste textarea "Hello! Could you please provide me with the scheduled start date and completion…"
click at [134, 111] on textarea at bounding box center [264, 112] width 358 height 23
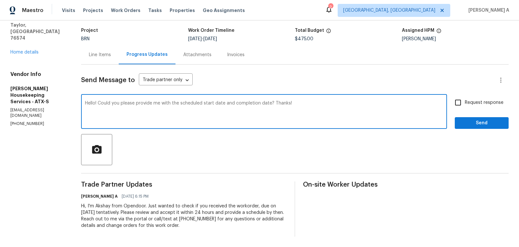
type textarea "Hello! Could you please provide me with the scheduled start date and completion…"
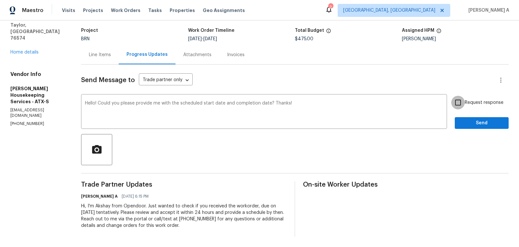
click at [459, 104] on input "Request response" at bounding box center [458, 103] width 14 height 14
checkbox input "true"
click at [473, 122] on span "Send" at bounding box center [481, 123] width 43 height 8
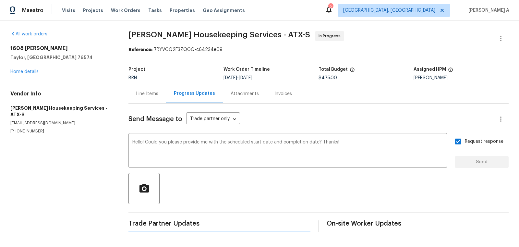
scroll to position [0, 0]
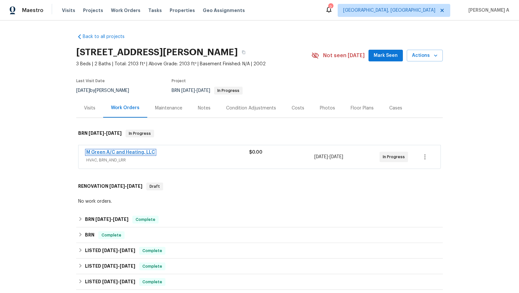
click at [120, 153] on link "M Green A/C and Heating, LLC" at bounding box center [120, 152] width 69 height 5
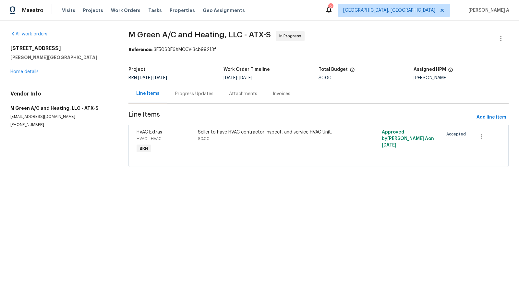
click at [24, 74] on div "[STREET_ADDRESS][PERSON_NAME] Home details" at bounding box center [61, 60] width 103 height 30
click at [24, 69] on link "Home details" at bounding box center [24, 71] width 28 height 5
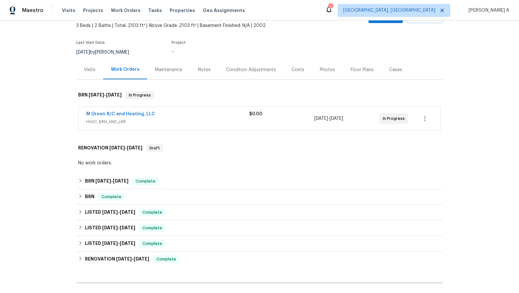
scroll to position [66, 0]
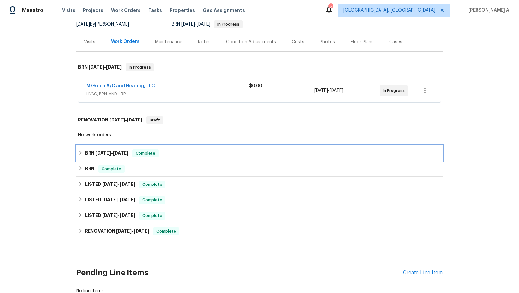
click at [126, 151] on span "[DATE]" at bounding box center [121, 153] width 16 height 5
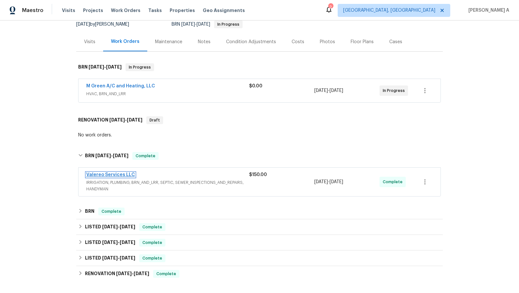
click at [119, 174] on link "Valereo Services LLC" at bounding box center [110, 174] width 49 height 5
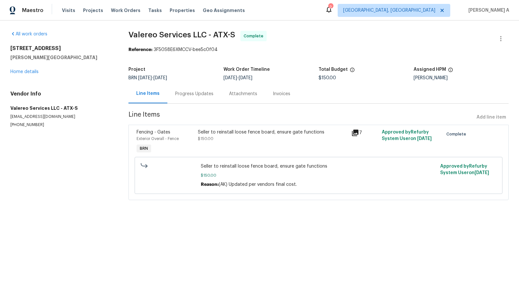
click at [231, 132] on div "Seller to reinstall loose fence board, ensure gate functions" at bounding box center [273, 132] width 150 height 6
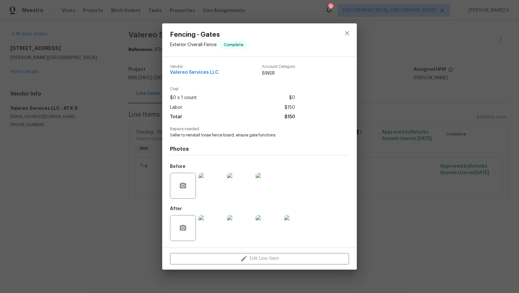
click at [212, 232] on img at bounding box center [212, 228] width 26 height 26
